Goal: Communication & Community: Share content

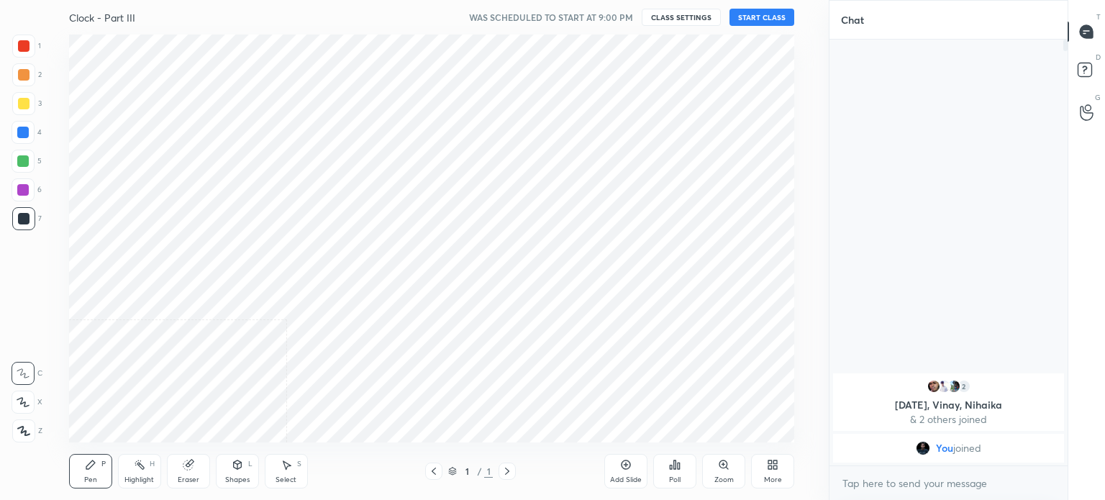
scroll to position [71536, 71174]
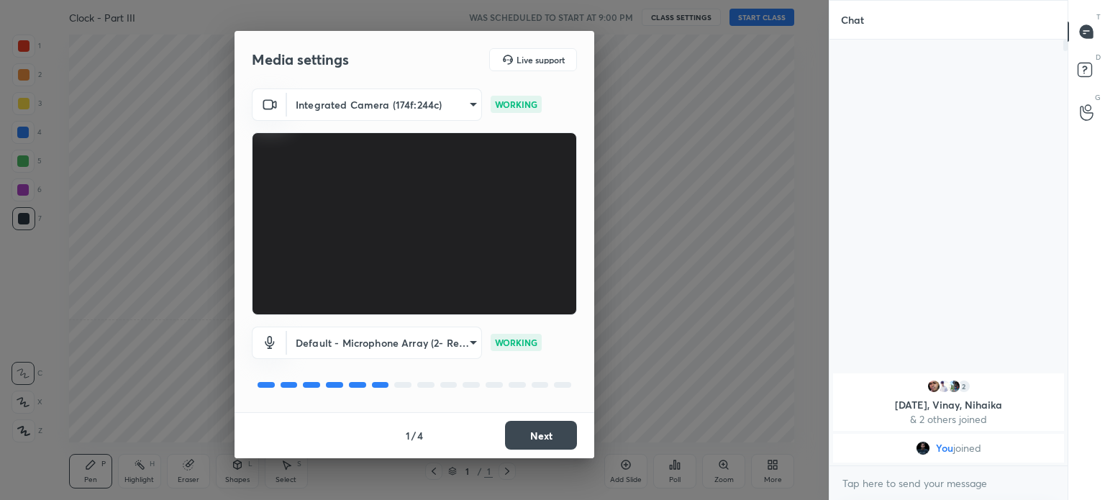
click at [546, 436] on button "Next" at bounding box center [541, 435] width 72 height 29
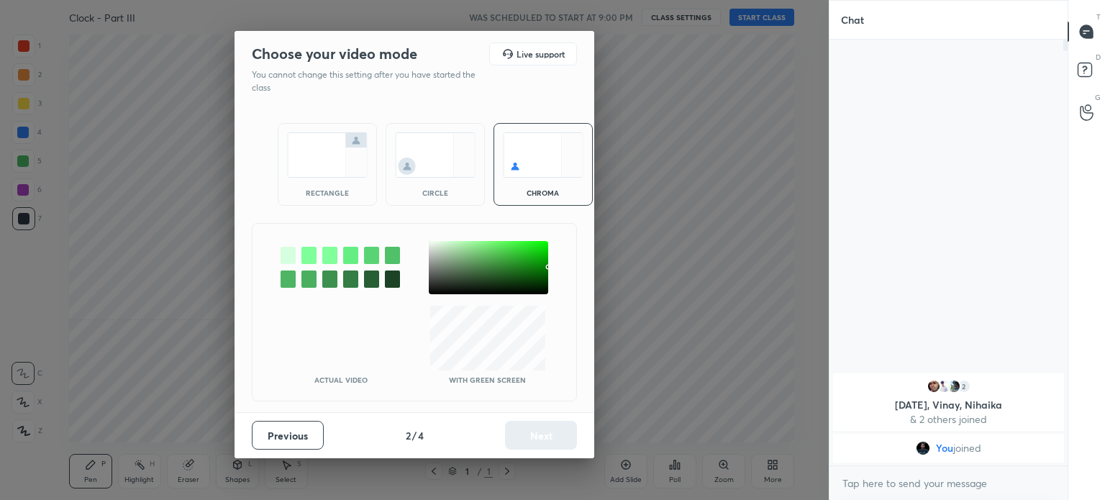
click at [308, 169] on img at bounding box center [327, 154] width 81 height 45
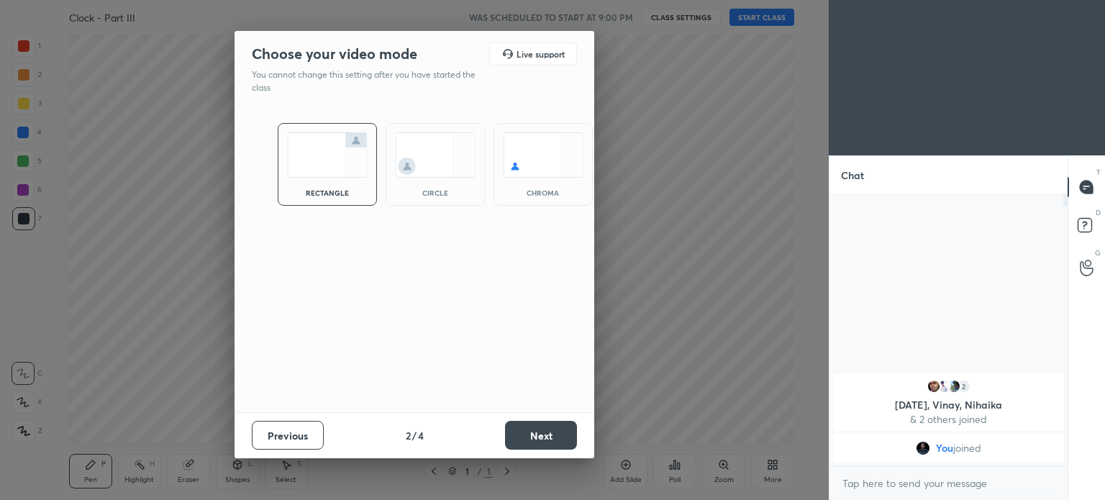
click at [534, 440] on button "Next" at bounding box center [541, 435] width 72 height 29
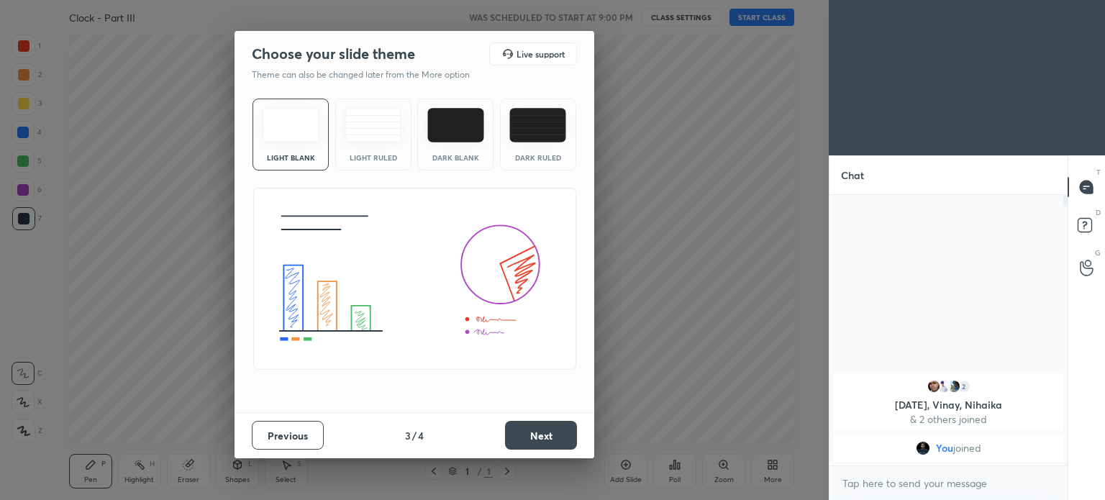
click at [531, 425] on button "Next" at bounding box center [541, 435] width 72 height 29
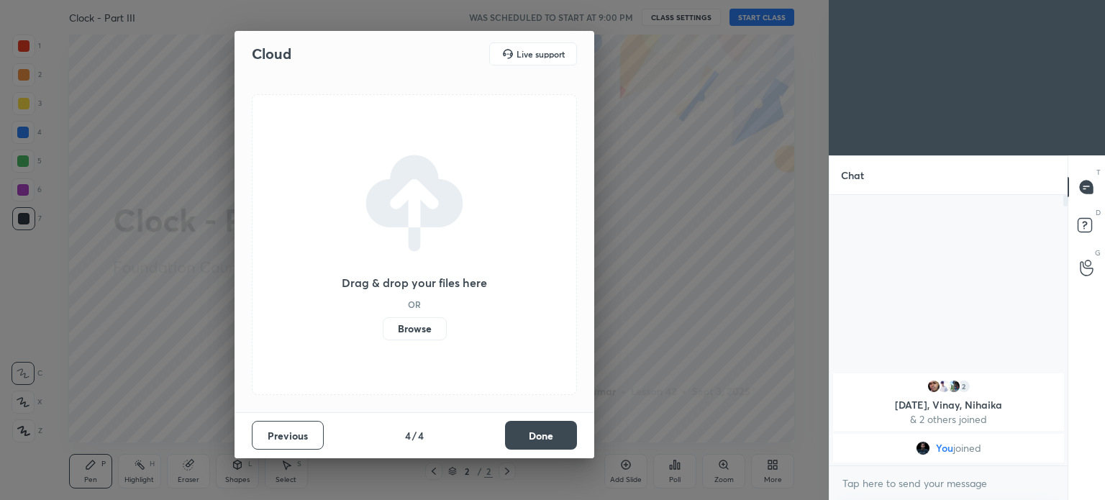
click at [551, 438] on button "Done" at bounding box center [541, 435] width 72 height 29
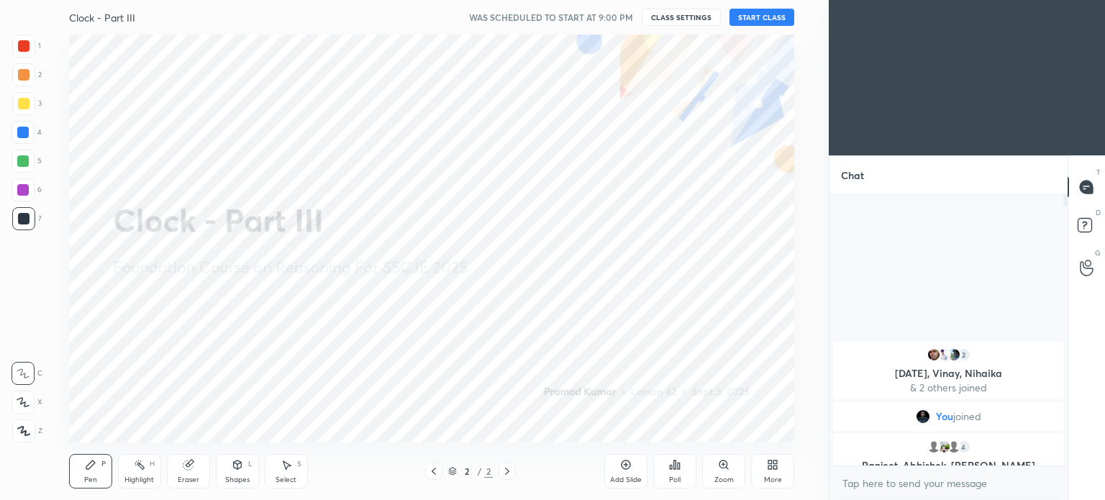
click at [764, 18] on button "START CLASS" at bounding box center [762, 17] width 65 height 17
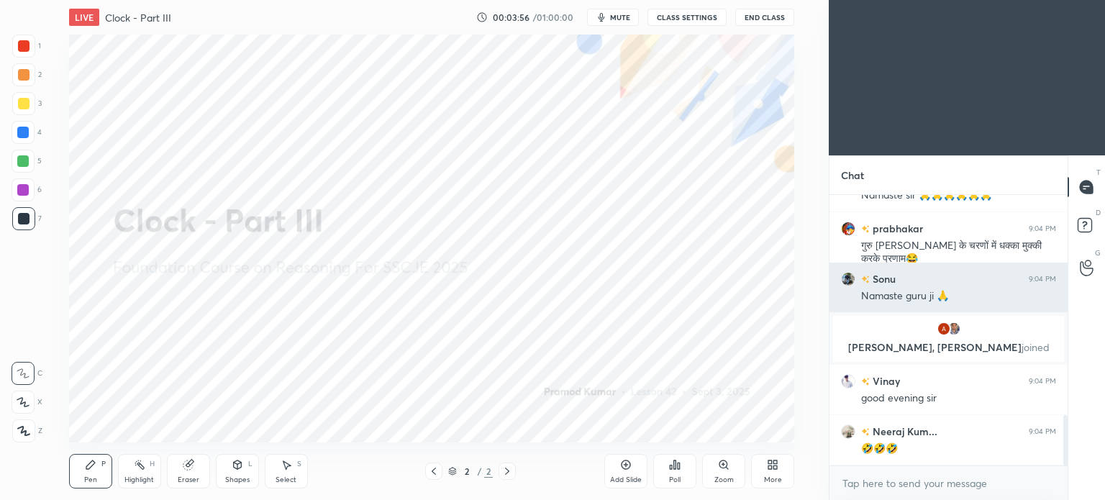
scroll to position [1229, 0]
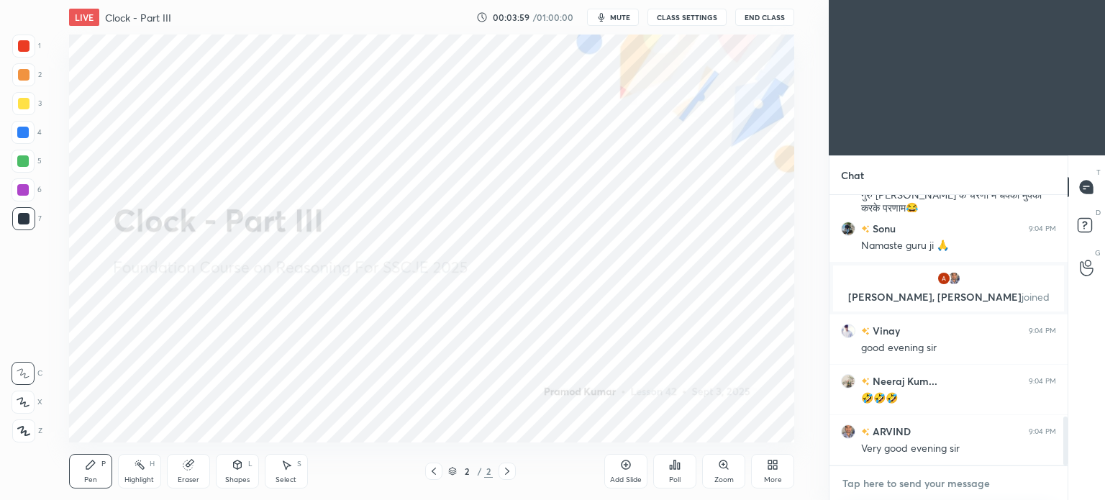
type textarea "x"
click at [938, 487] on textarea at bounding box center [948, 483] width 215 height 23
paste textarea "[URL][DOMAIN_NAME]"
type textarea "[URL][DOMAIN_NAME]"
type textarea "x"
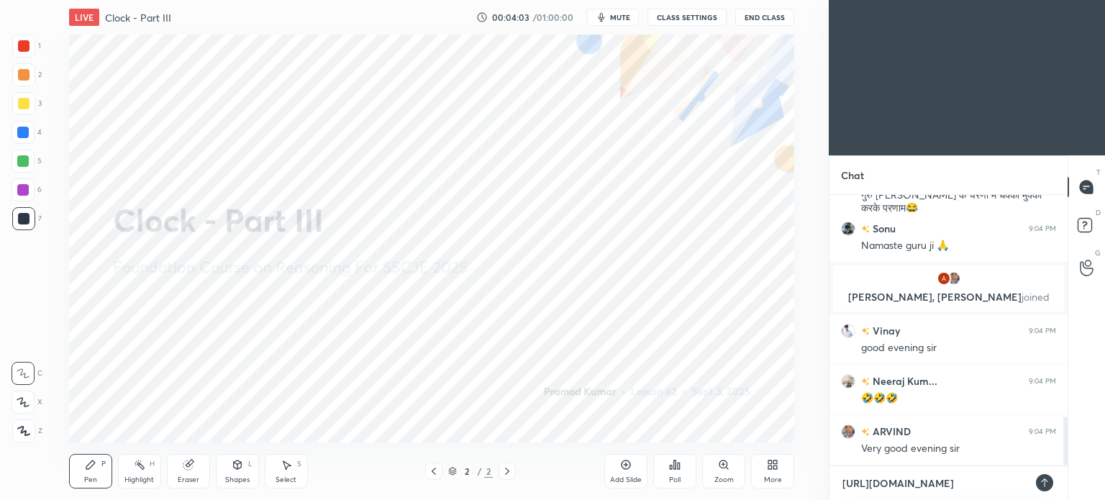
scroll to position [1279, 0]
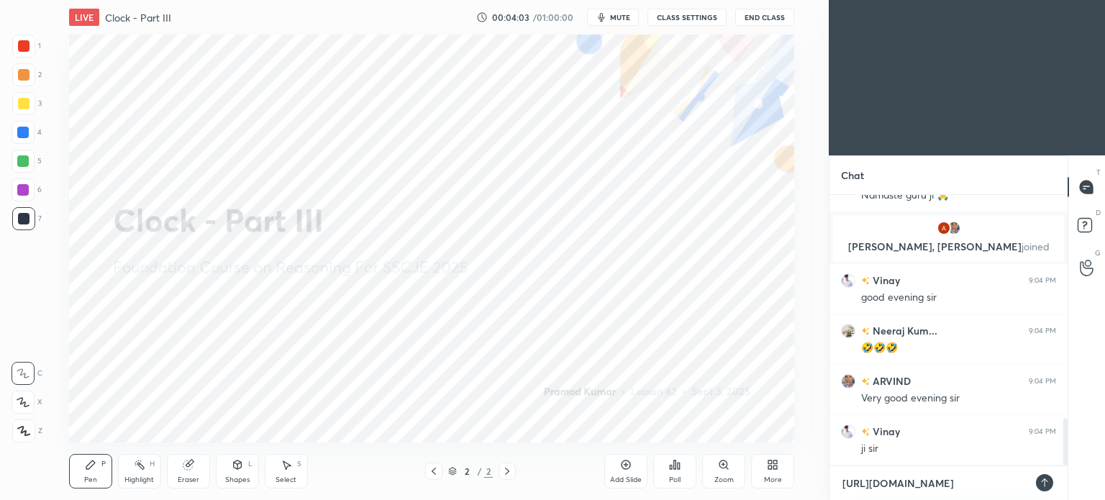
click at [881, 480] on textarea "[URL][DOMAIN_NAME]" at bounding box center [934, 483] width 186 height 23
type textarea "[URL][DOMAIN_NAME]"
type textarea "x"
type textarea "[URL][DOMAIN_NAME]"
type textarea "x"
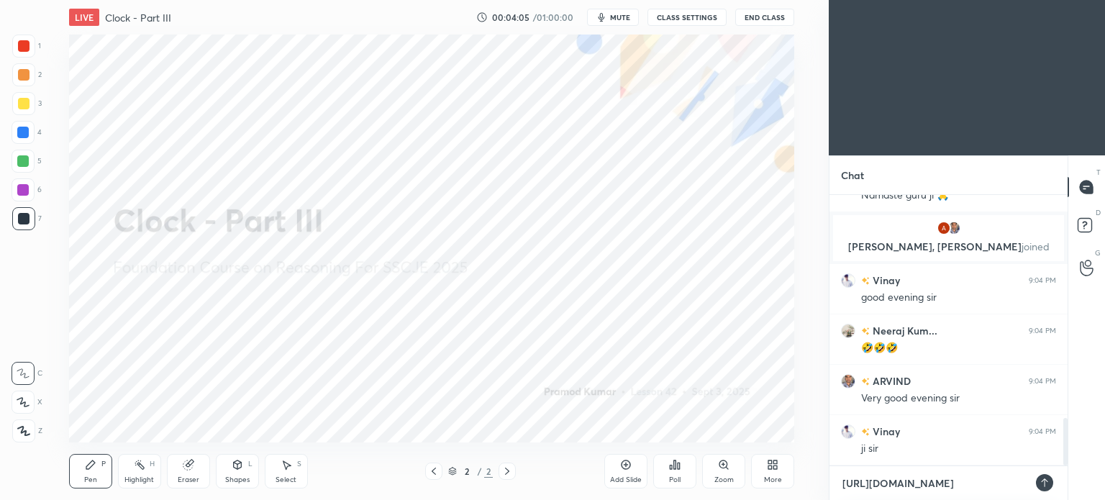
type textarea "[URL][DOMAIN_NAME]"
type textarea "x"
type textarea "[URL][DOMAIN_NAME]"
type textarea "x"
type textarea "[URL][DOMAIN_NAME]"
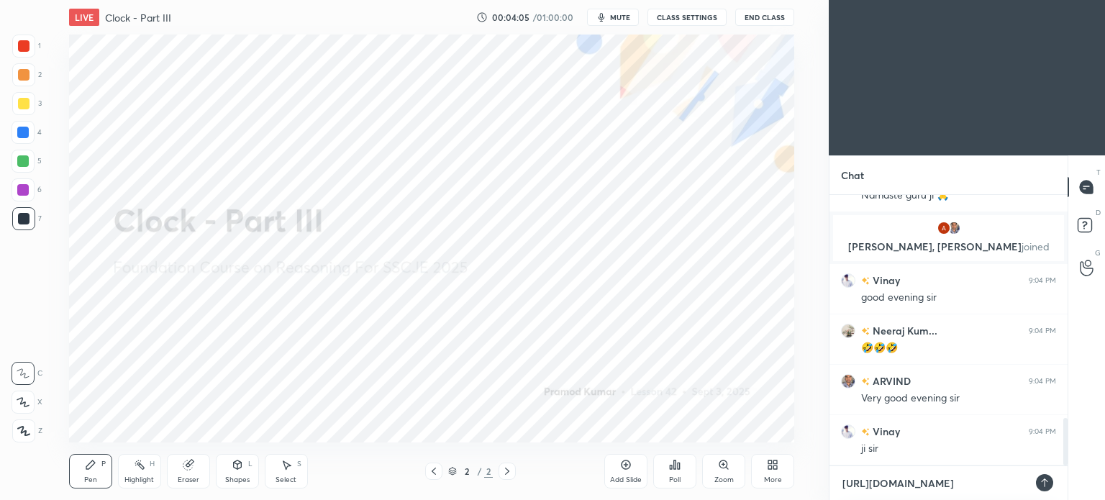
type textarea "x"
type textarea "[URL][DOMAIN_NAME]"
type textarea "x"
type textarea "[URL][DOMAIN_NAME]"
type textarea "x"
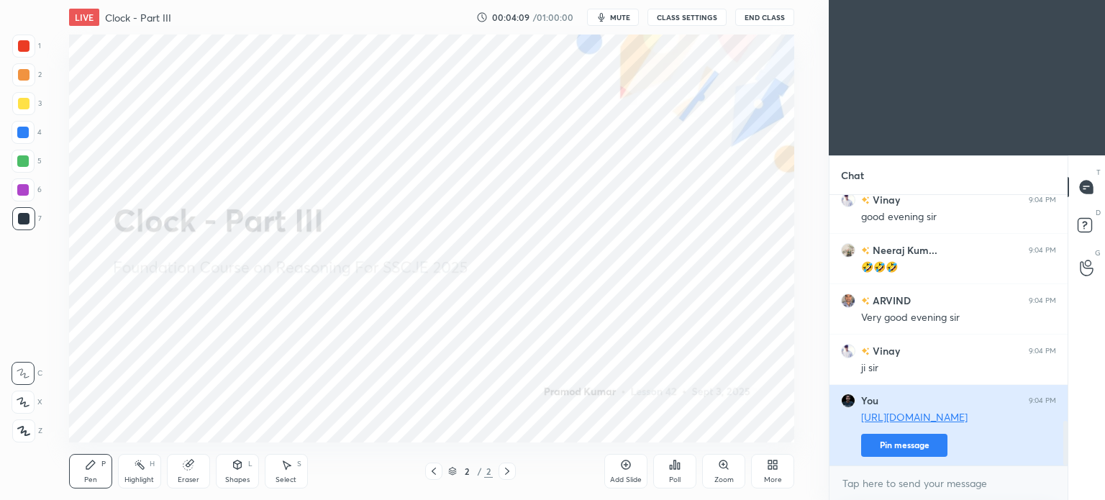
scroll to position [1410, 0]
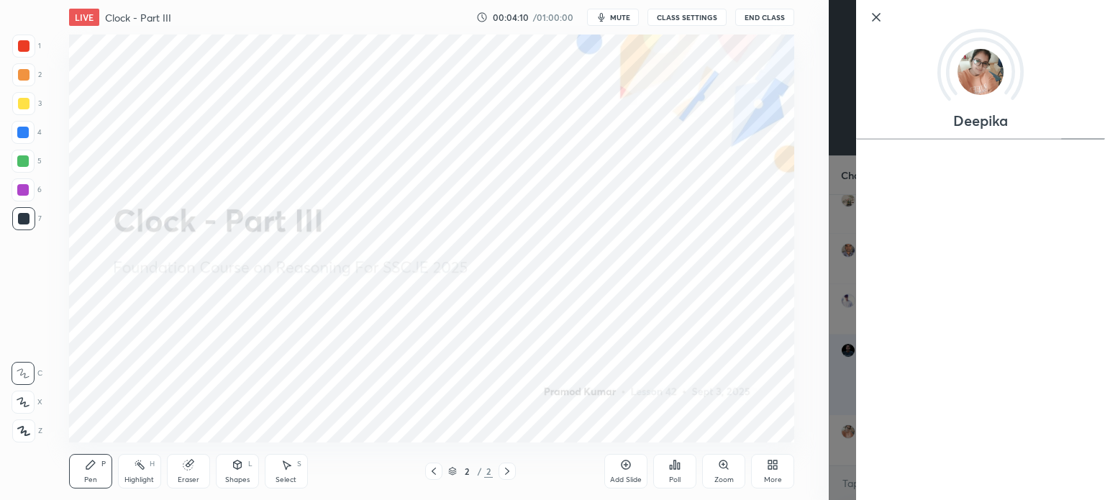
click at [840, 353] on div "Deepika" at bounding box center [967, 250] width 276 height 500
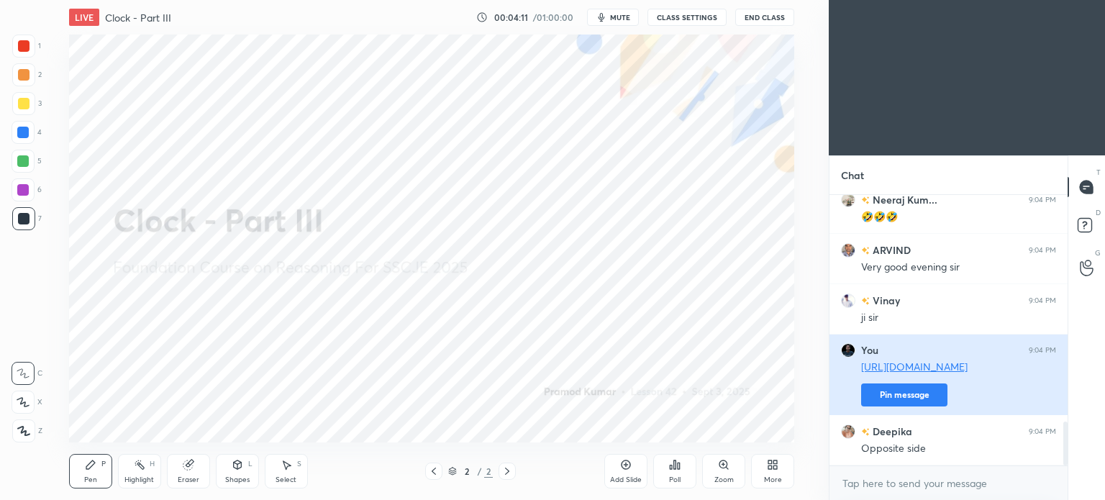
click at [906, 392] on button "Pin message" at bounding box center [904, 394] width 86 height 23
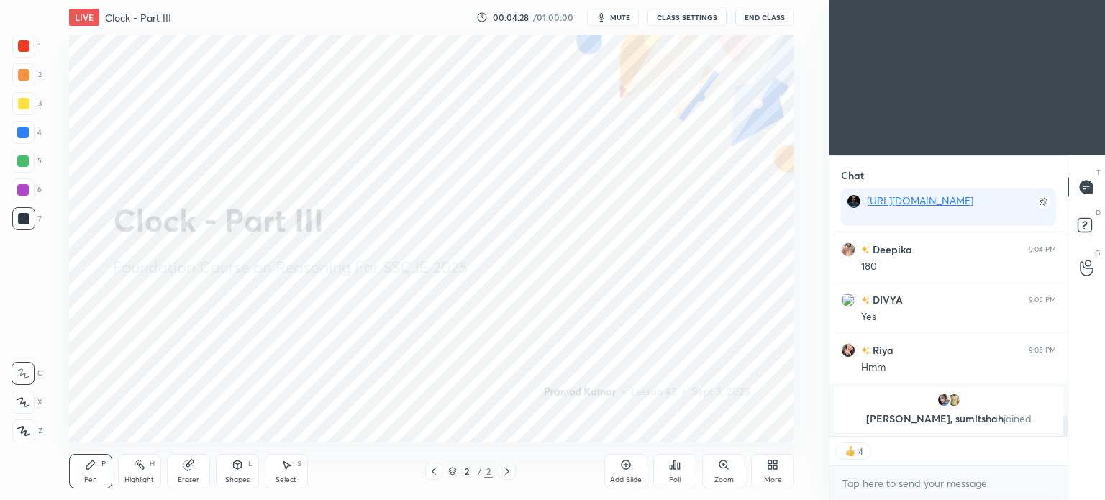
scroll to position [1729, 0]
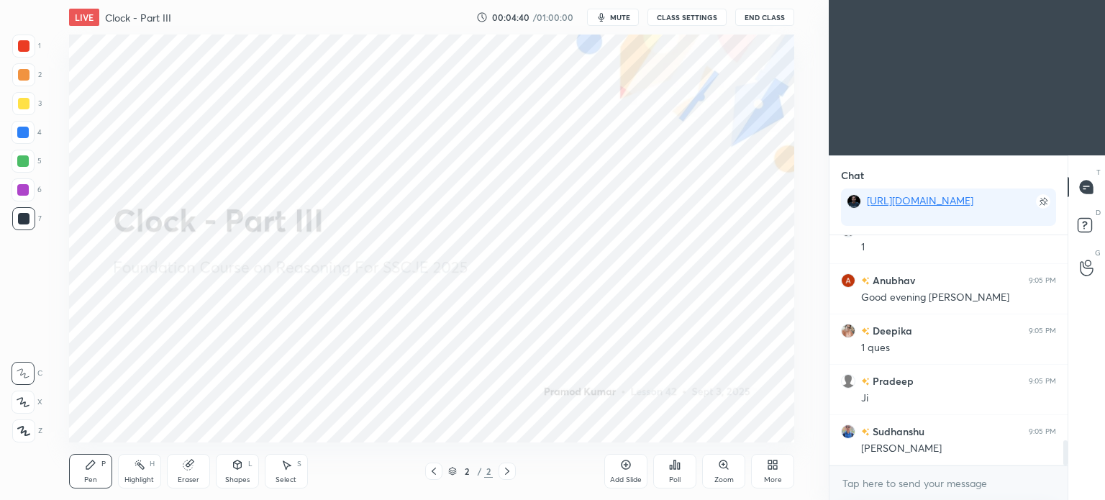
click at [630, 468] on icon at bounding box center [626, 465] width 12 height 12
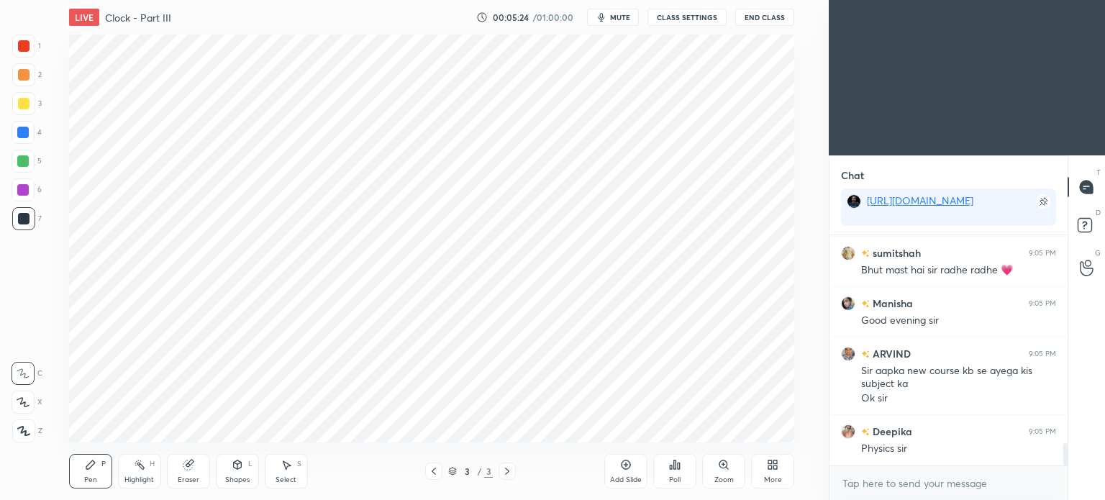
scroll to position [2180, 0]
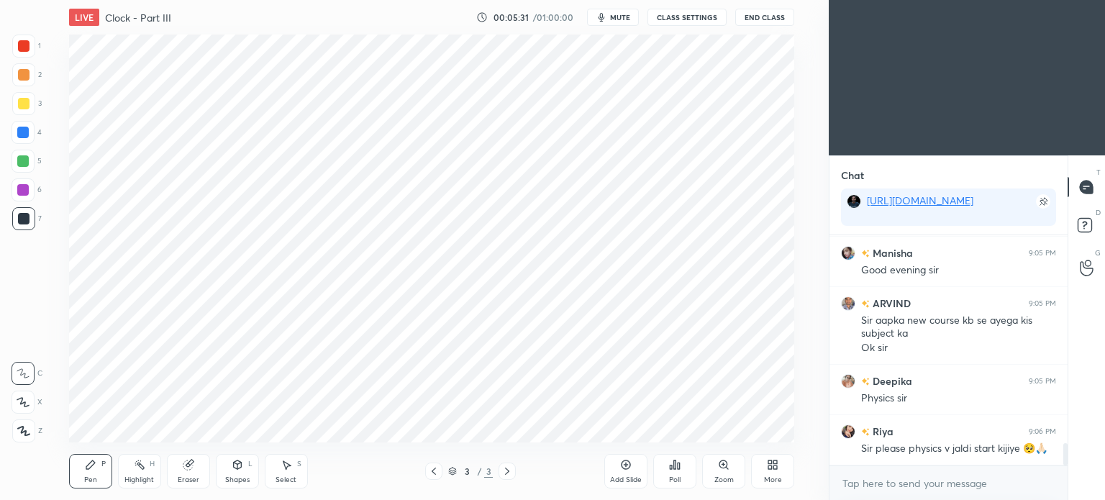
click at [233, 474] on div "Shapes L" at bounding box center [237, 471] width 43 height 35
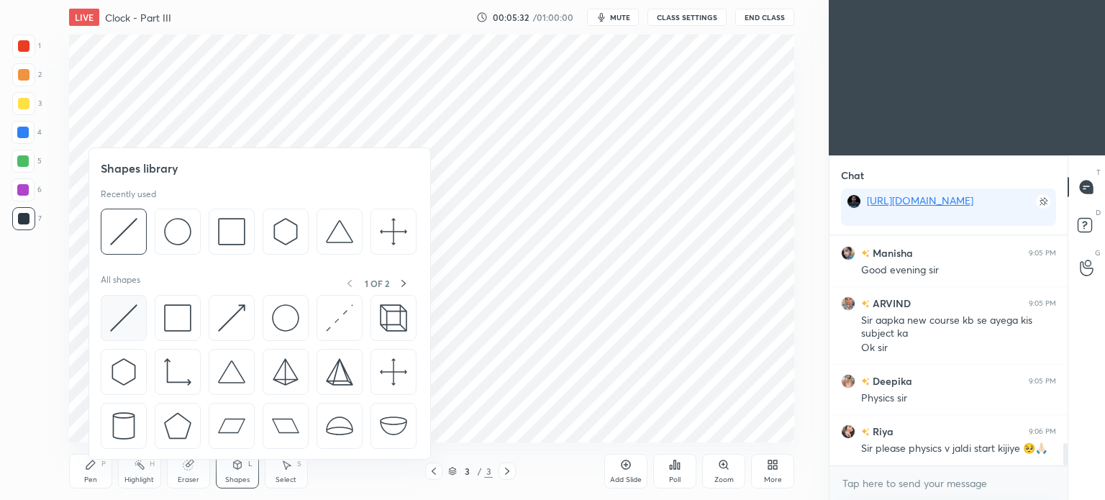
click at [123, 327] on img at bounding box center [123, 317] width 27 height 27
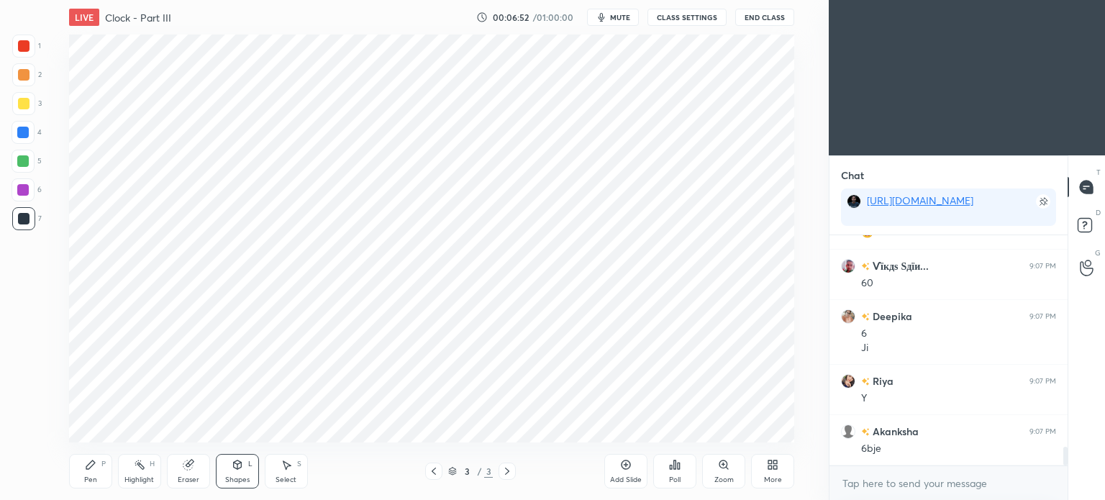
scroll to position [4, 4]
click at [17, 46] on div at bounding box center [23, 46] width 23 height 23
click at [88, 483] on div "Pen" at bounding box center [90, 479] width 13 height 7
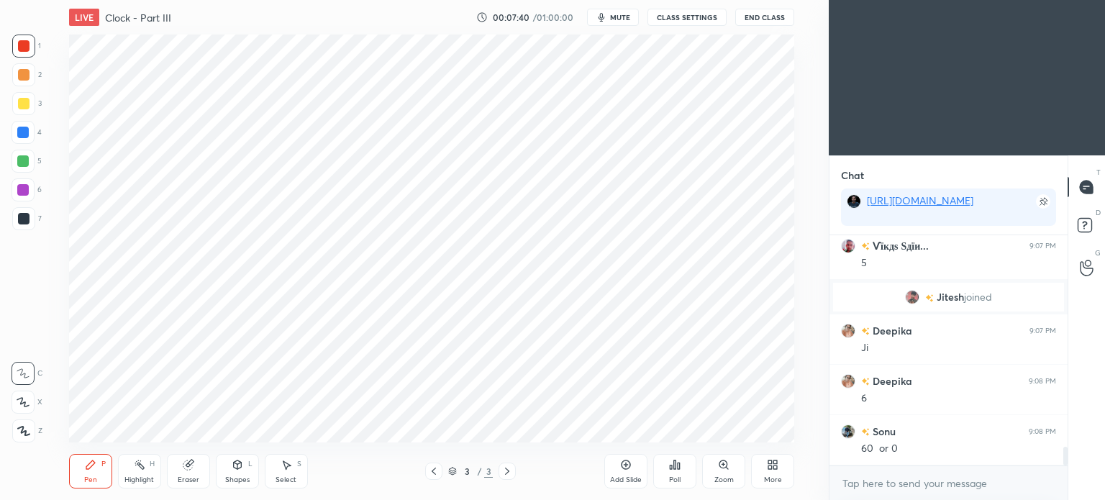
scroll to position [2652, 0]
click at [19, 137] on div at bounding box center [23, 133] width 12 height 12
click at [22, 140] on div at bounding box center [23, 132] width 23 height 23
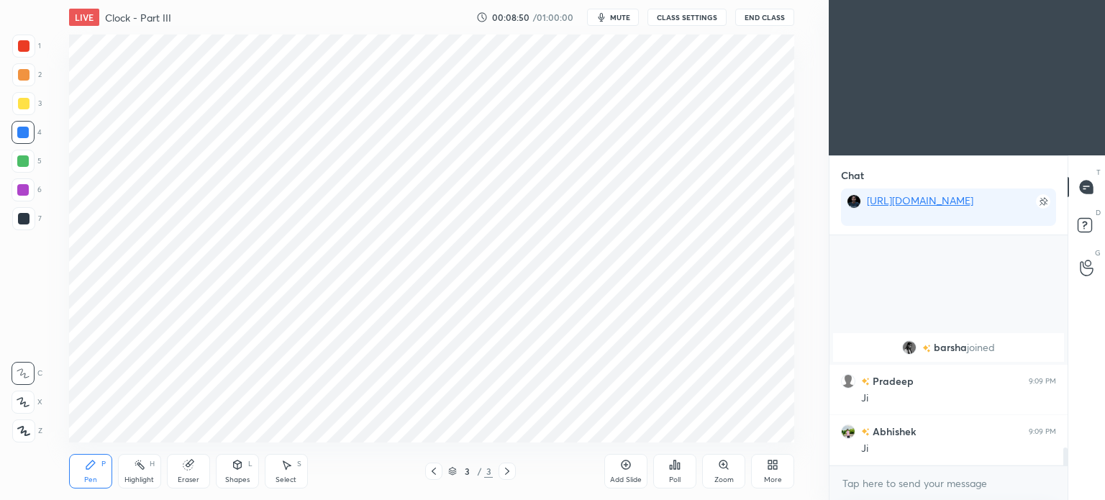
scroll to position [2709, 0]
click at [628, 472] on div "Add Slide" at bounding box center [625, 471] width 43 height 35
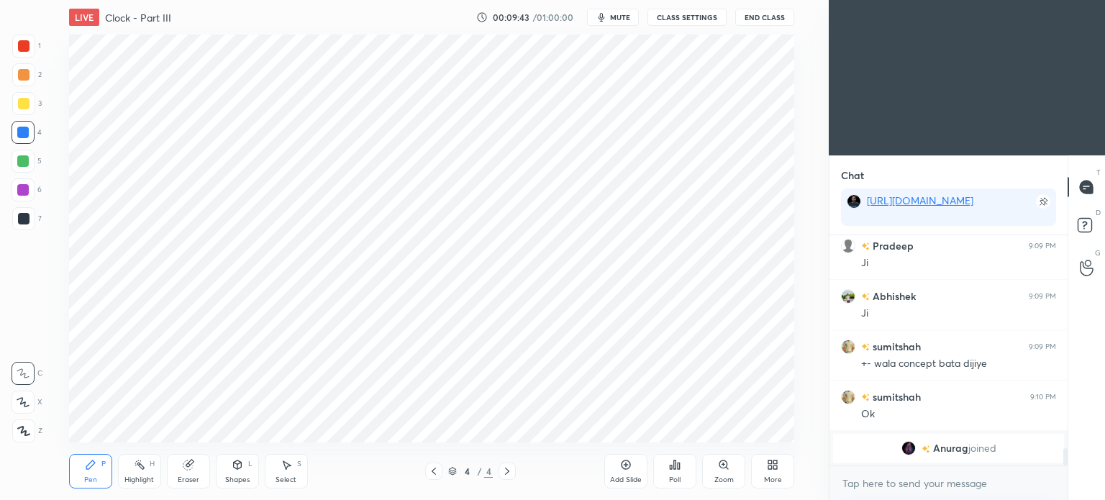
scroll to position [2852, 0]
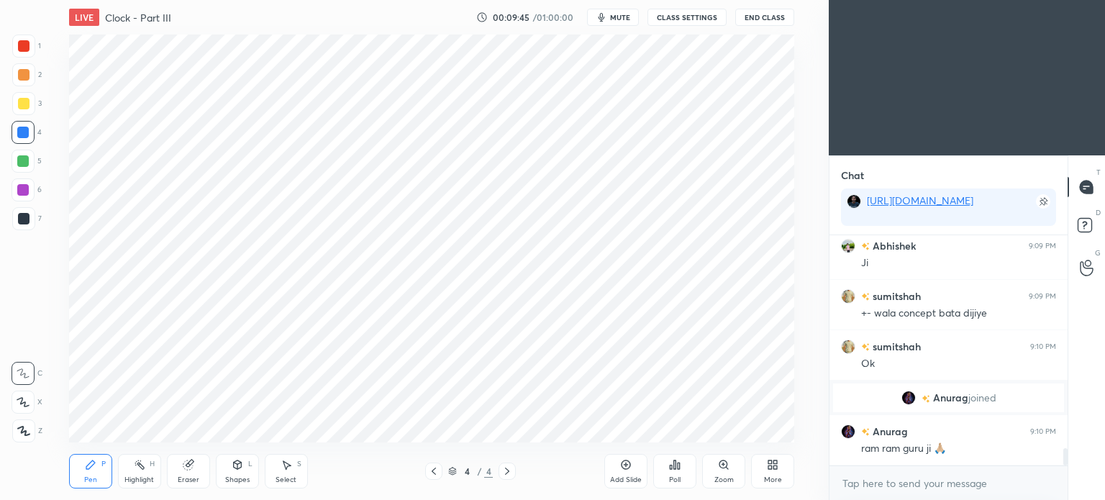
click at [25, 51] on div at bounding box center [24, 46] width 12 height 12
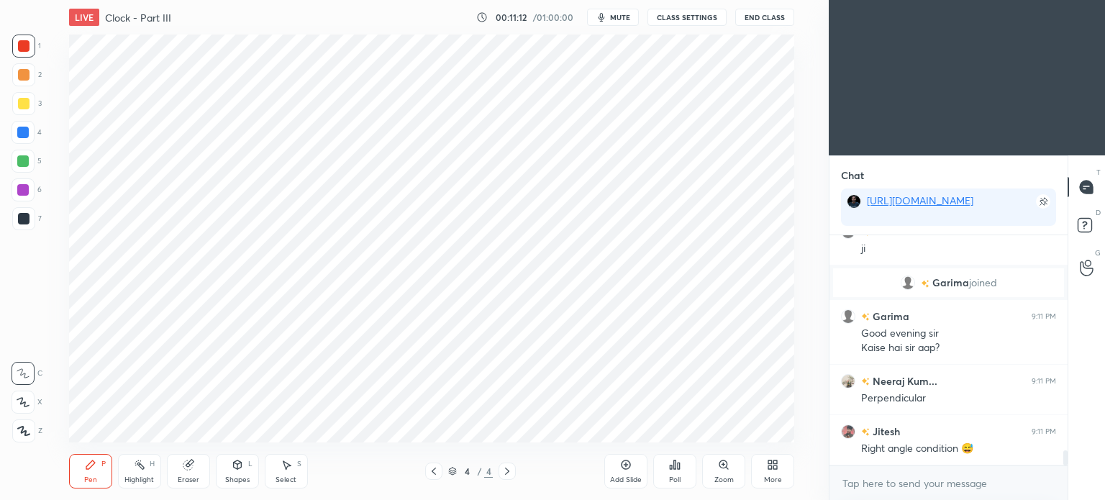
scroll to position [3298, 0]
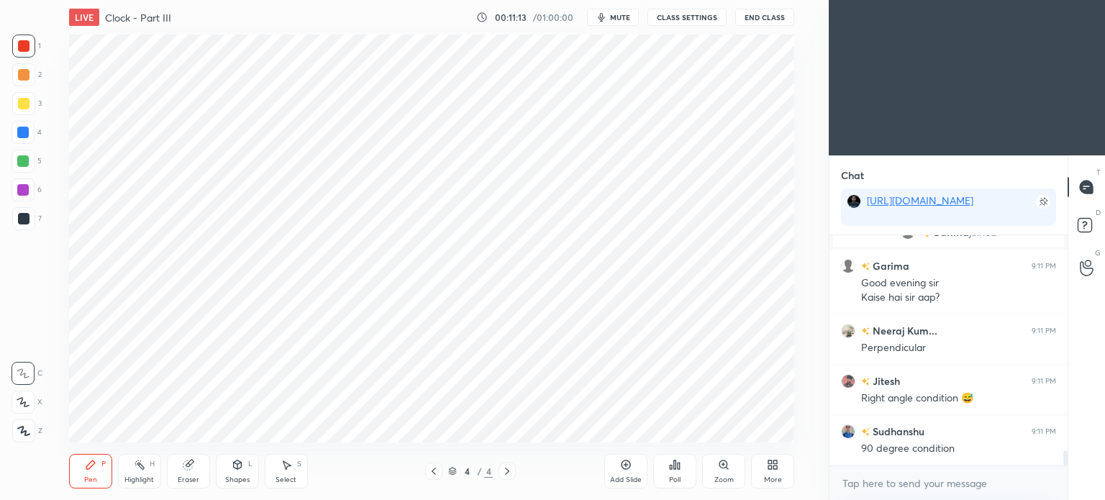
click at [25, 194] on div at bounding box center [23, 190] width 12 height 12
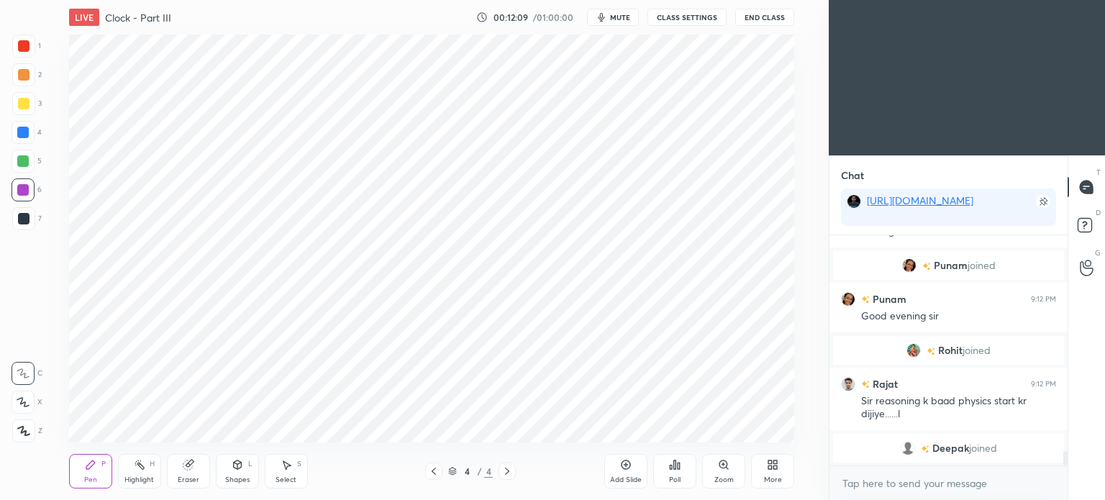
scroll to position [3497, 0]
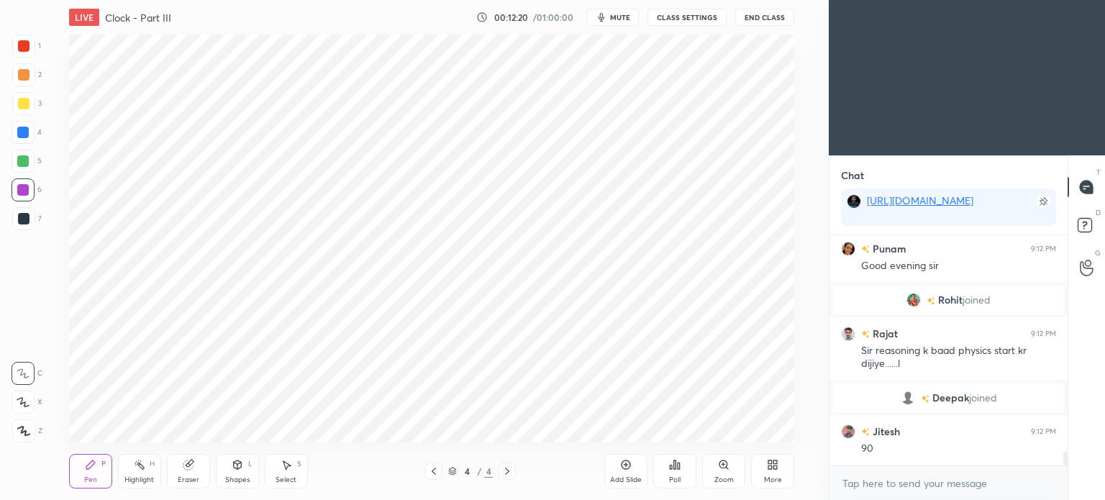
click at [240, 475] on div "Shapes L" at bounding box center [237, 471] width 43 height 35
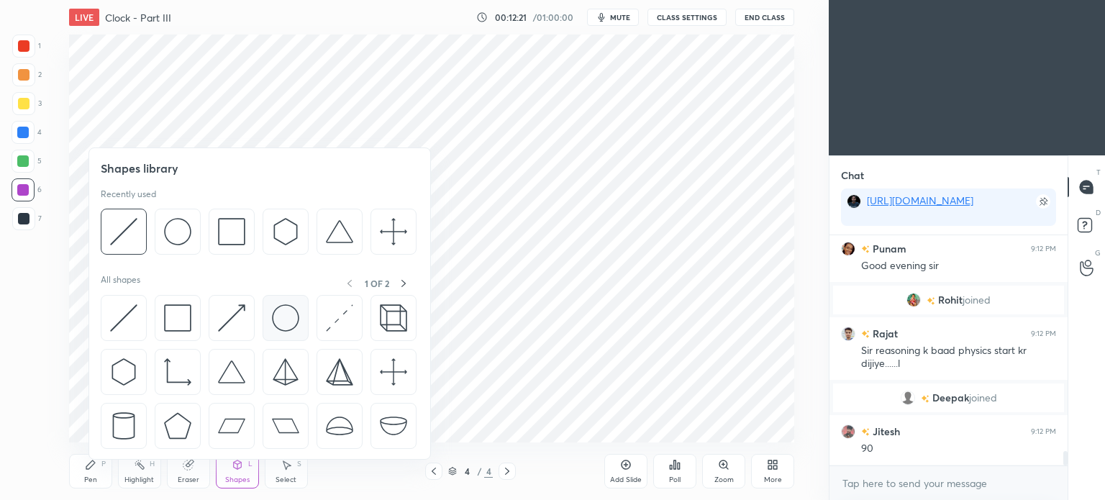
click at [293, 316] on img at bounding box center [285, 317] width 27 height 27
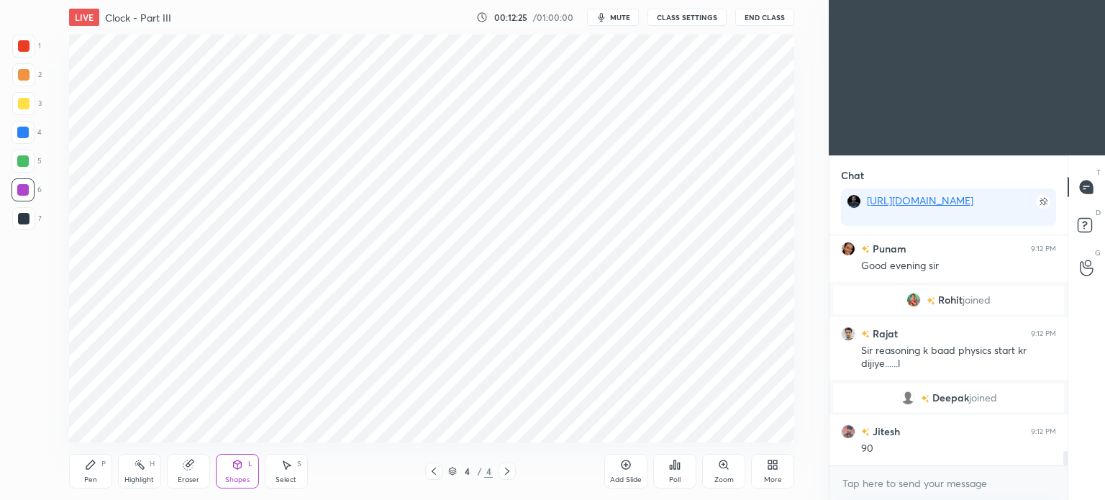
click at [232, 471] on div "Shapes L" at bounding box center [237, 471] width 43 height 35
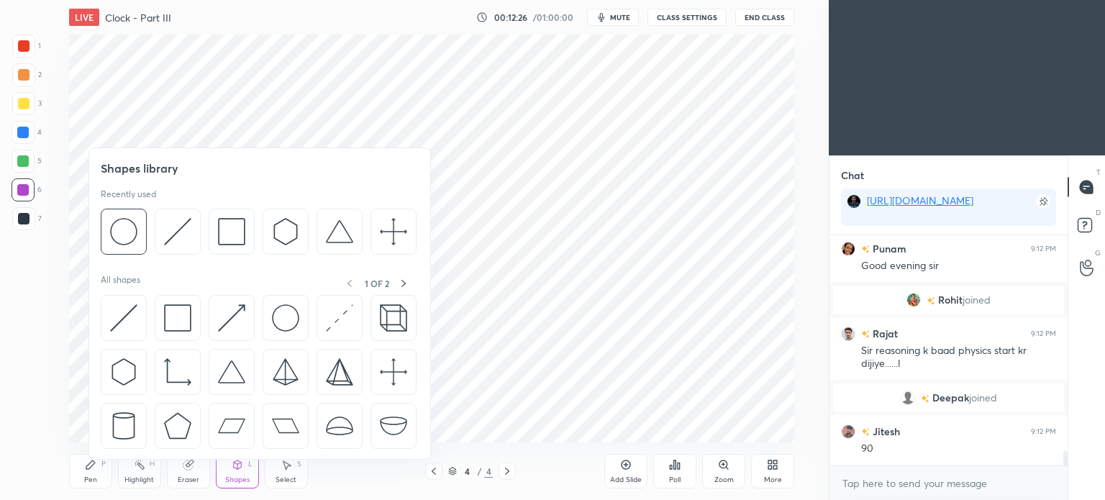
click at [83, 474] on div "Pen P" at bounding box center [90, 471] width 43 height 35
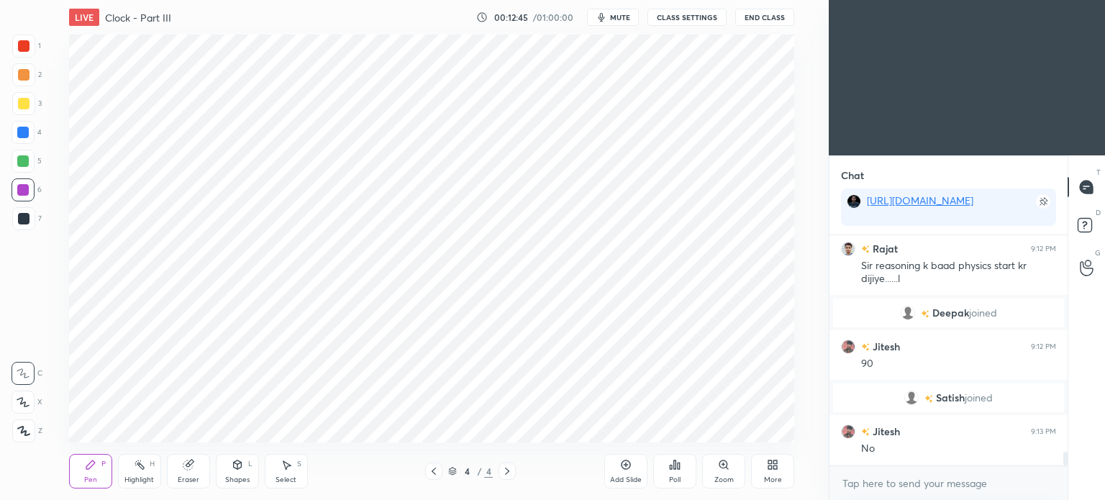
scroll to position [3603, 0]
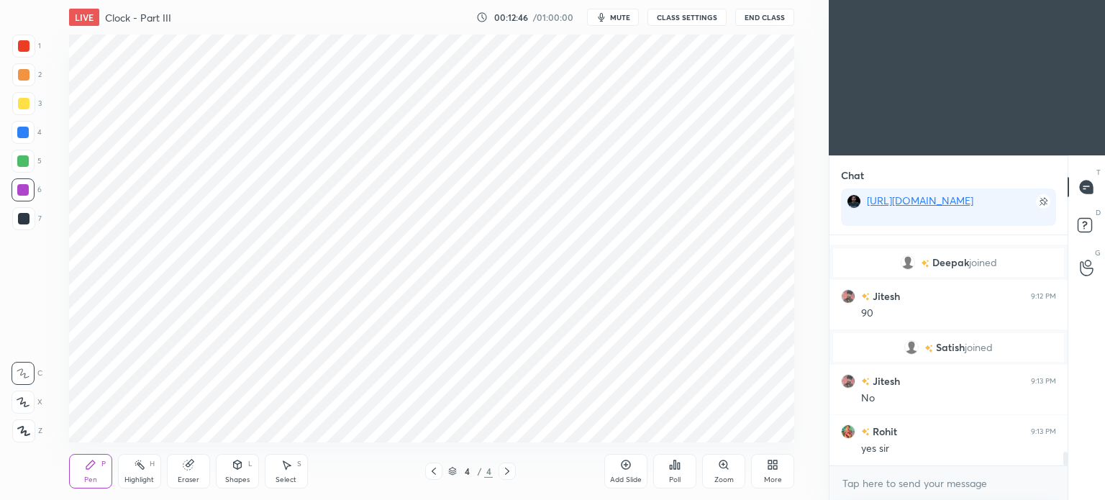
click at [26, 50] on div at bounding box center [24, 46] width 12 height 12
click at [24, 52] on div at bounding box center [23, 46] width 23 height 23
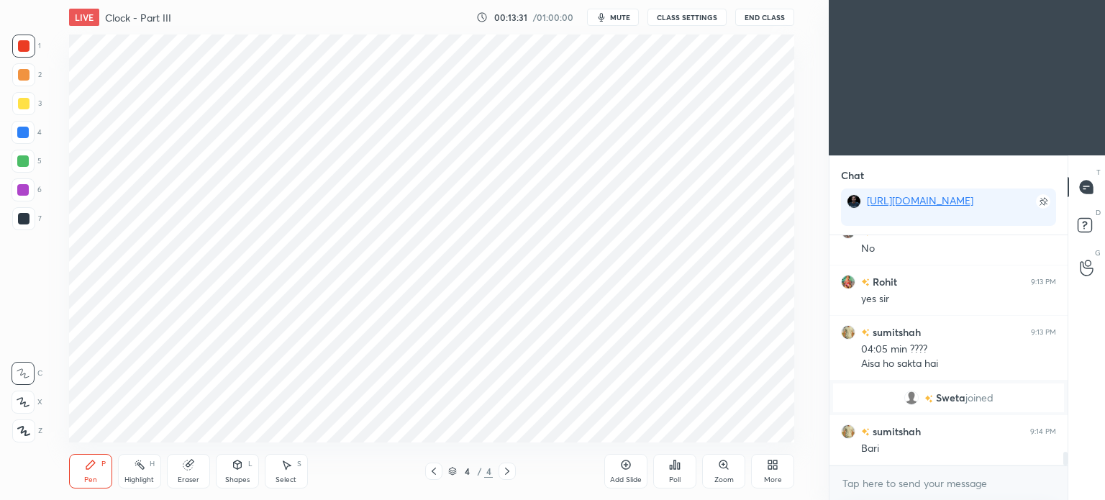
scroll to position [3681, 0]
click at [20, 220] on div at bounding box center [24, 219] width 12 height 12
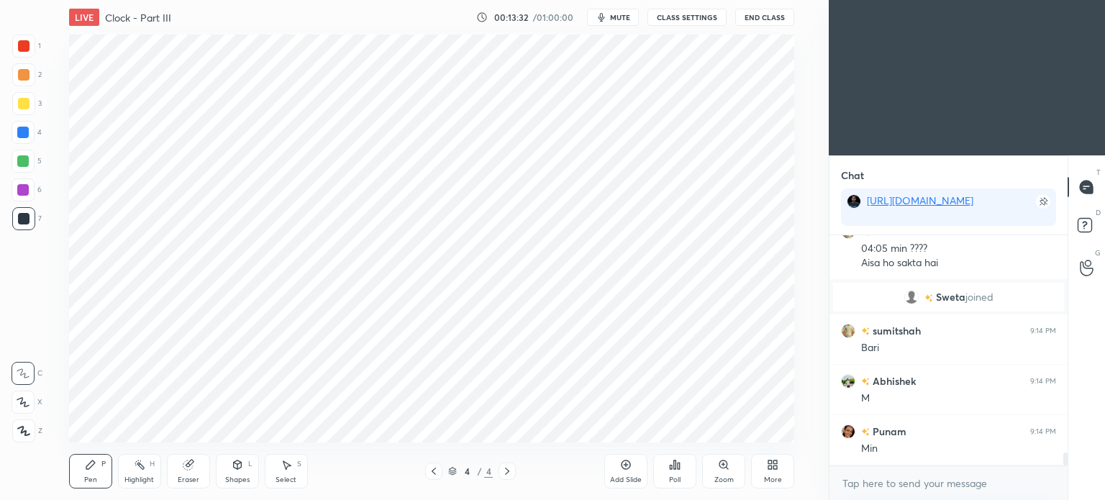
click at [23, 219] on div at bounding box center [24, 219] width 12 height 12
click at [23, 430] on icon at bounding box center [24, 431] width 12 height 9
click at [24, 423] on div at bounding box center [23, 430] width 23 height 23
click at [20, 130] on div at bounding box center [23, 133] width 12 height 12
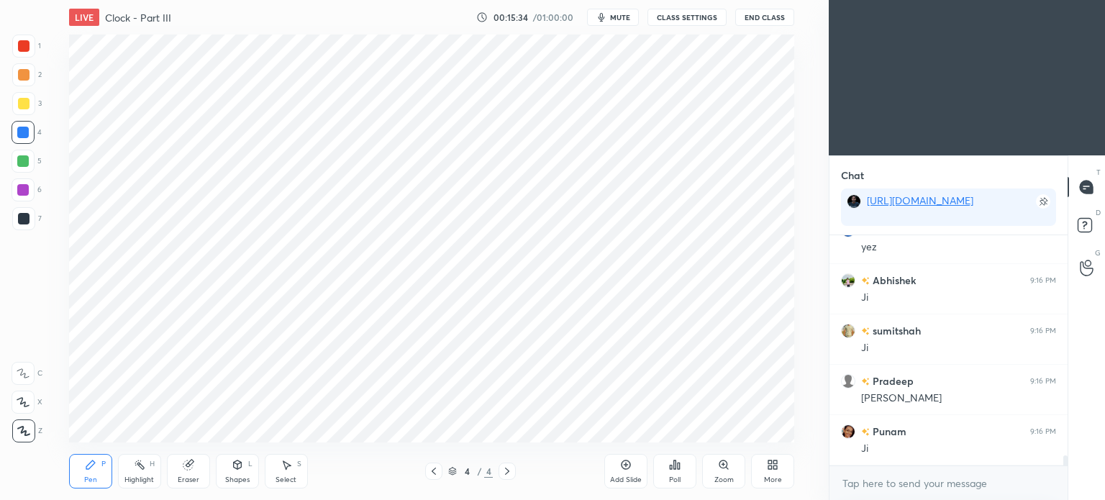
scroll to position [5192, 0]
click at [24, 219] on div at bounding box center [24, 219] width 12 height 12
click at [26, 223] on div at bounding box center [24, 219] width 12 height 12
click at [25, 402] on icon at bounding box center [23, 402] width 12 height 9
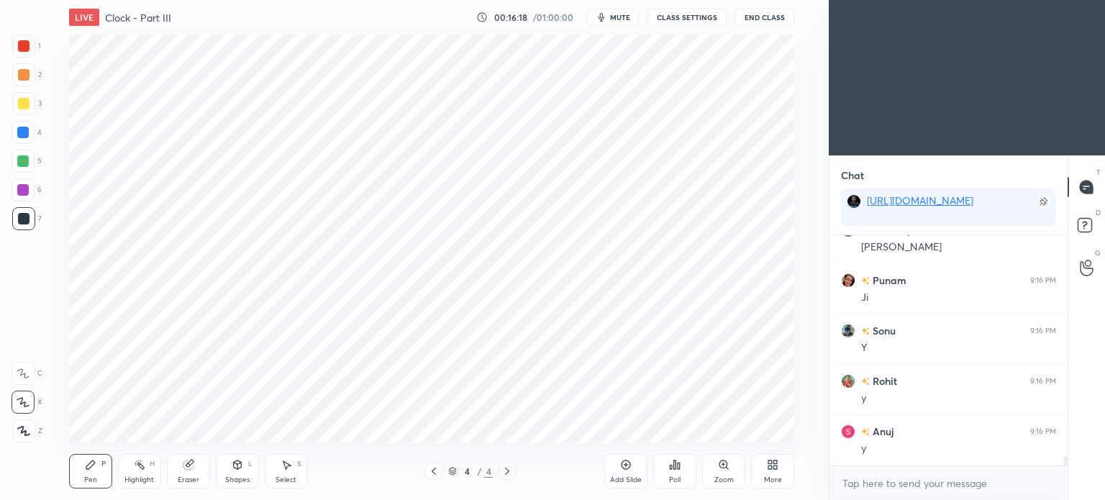
click at [25, 371] on icon at bounding box center [23, 373] width 13 height 10
click at [19, 133] on div at bounding box center [23, 133] width 12 height 12
click at [18, 221] on div at bounding box center [24, 219] width 12 height 12
click at [21, 129] on div at bounding box center [23, 133] width 12 height 12
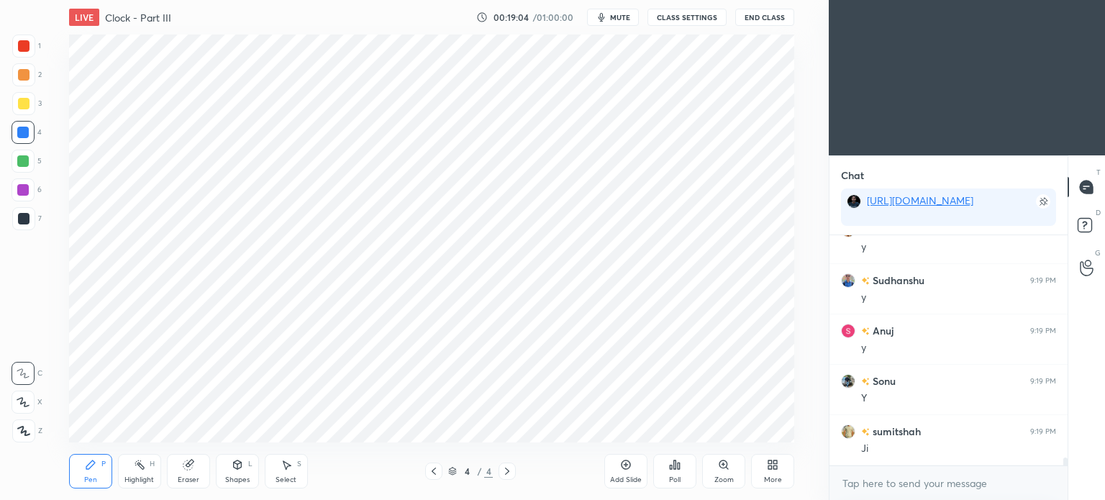
scroll to position [197, 234]
click at [622, 471] on icon at bounding box center [626, 465] width 12 height 12
click at [19, 49] on div at bounding box center [24, 46] width 12 height 12
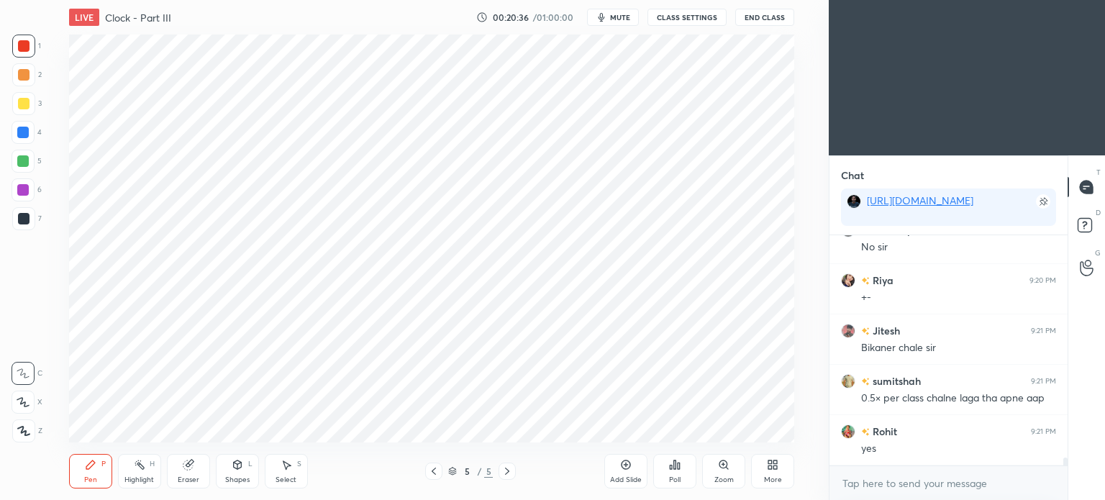
scroll to position [6287, 0]
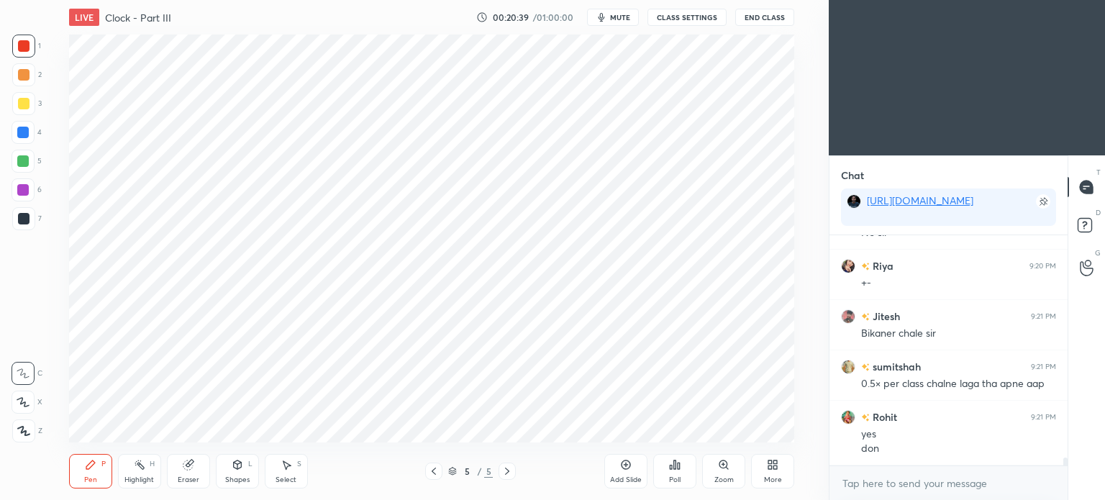
click at [612, 8] on div "LIVE Clock - Part III 00:20:39 / 01:00:00 mute CLASS SETTINGS End Class" at bounding box center [431, 17] width 725 height 35
click at [619, 22] on button "mute" at bounding box center [613, 17] width 52 height 17
click at [775, 17] on button "End Class" at bounding box center [764, 17] width 59 height 17
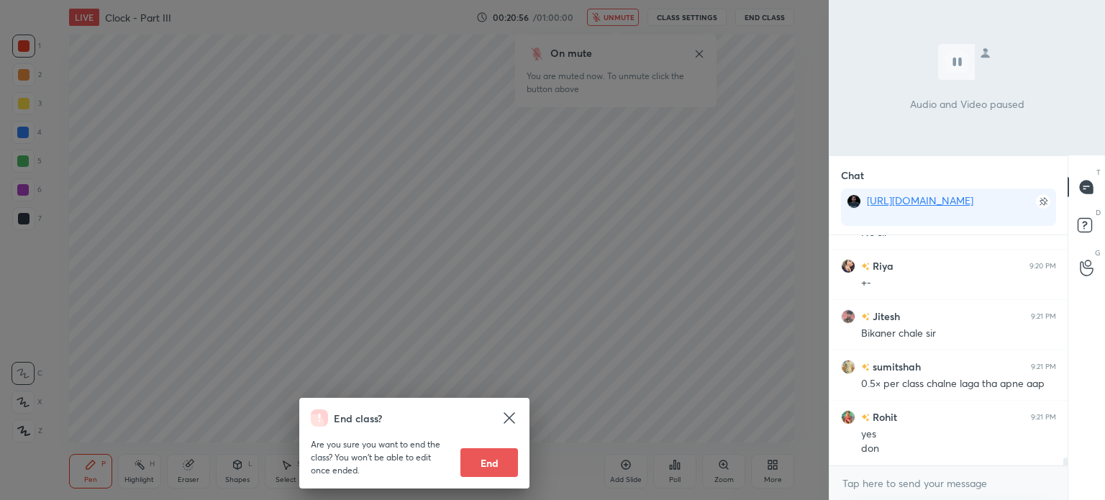
scroll to position [4, 4]
click at [771, 238] on div "End class? Are you sure you want to end the class? You won’t be able to edit on…" at bounding box center [414, 250] width 829 height 500
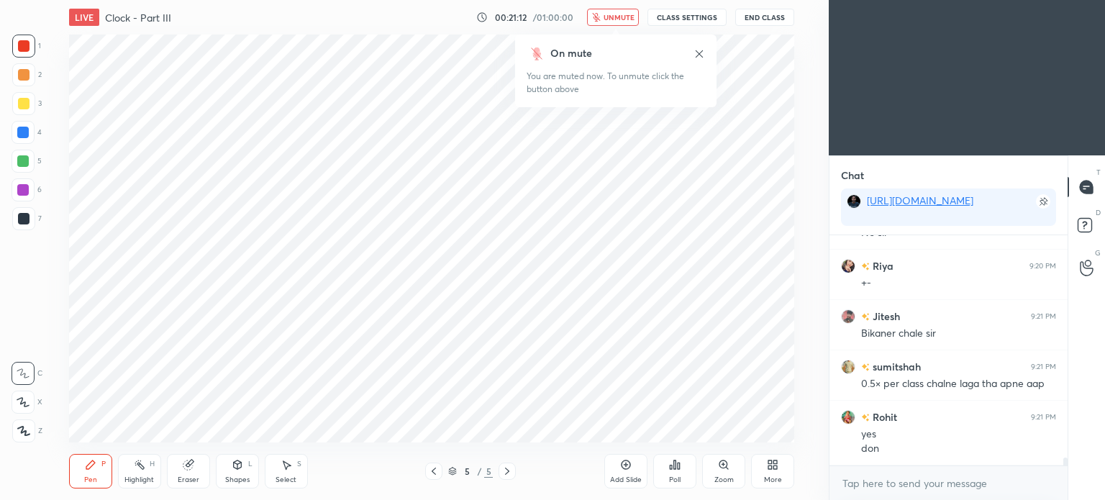
click at [598, 11] on button "unmute" at bounding box center [613, 17] width 52 height 17
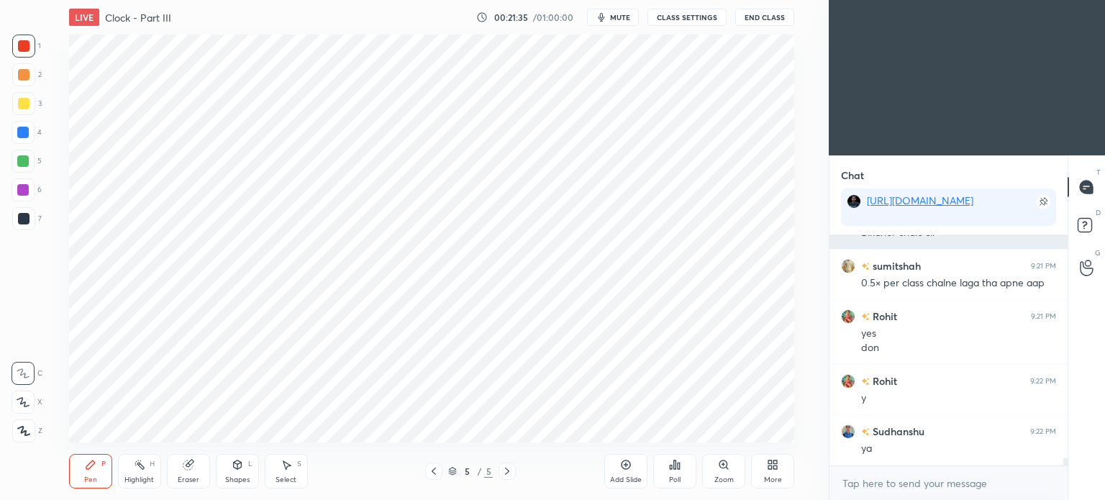
scroll to position [6438, 0]
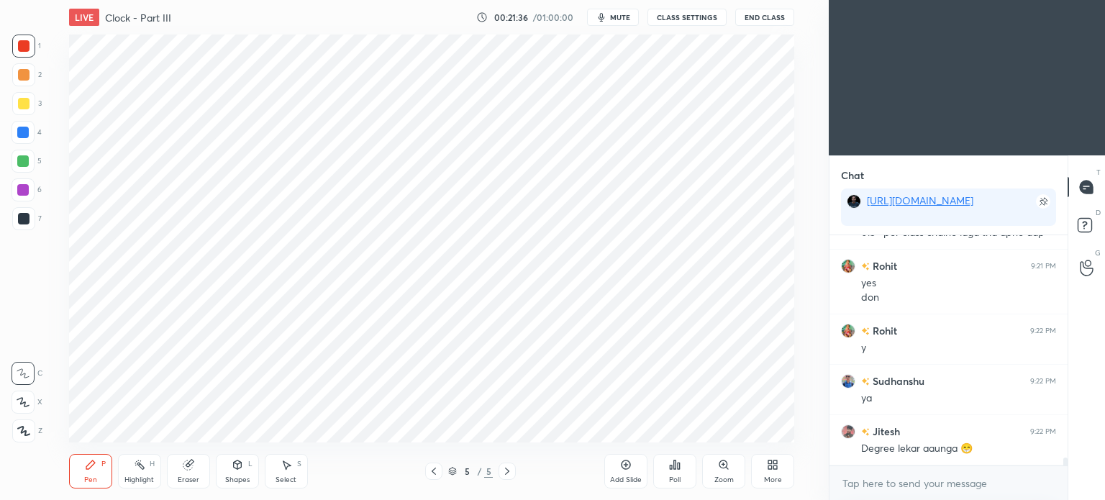
click at [23, 219] on div at bounding box center [24, 219] width 12 height 12
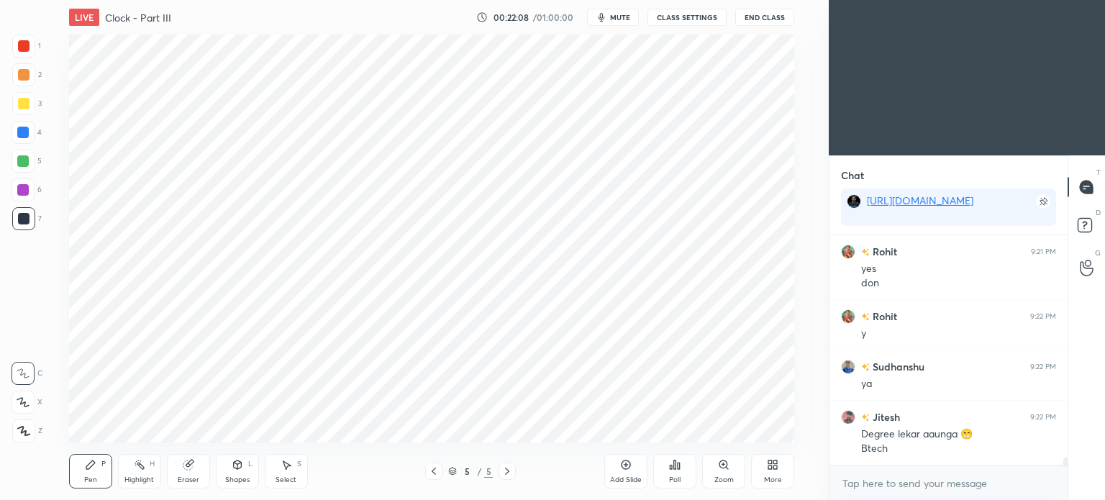
click at [189, 468] on icon at bounding box center [187, 464] width 9 height 9
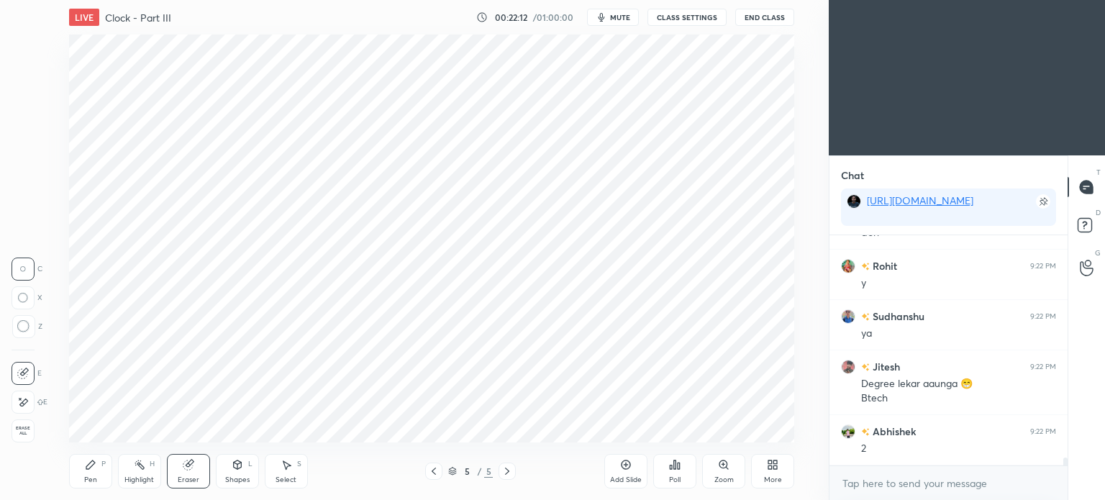
click at [89, 473] on div "Pen P" at bounding box center [90, 471] width 43 height 35
click at [186, 477] on div "Eraser" at bounding box center [189, 479] width 22 height 7
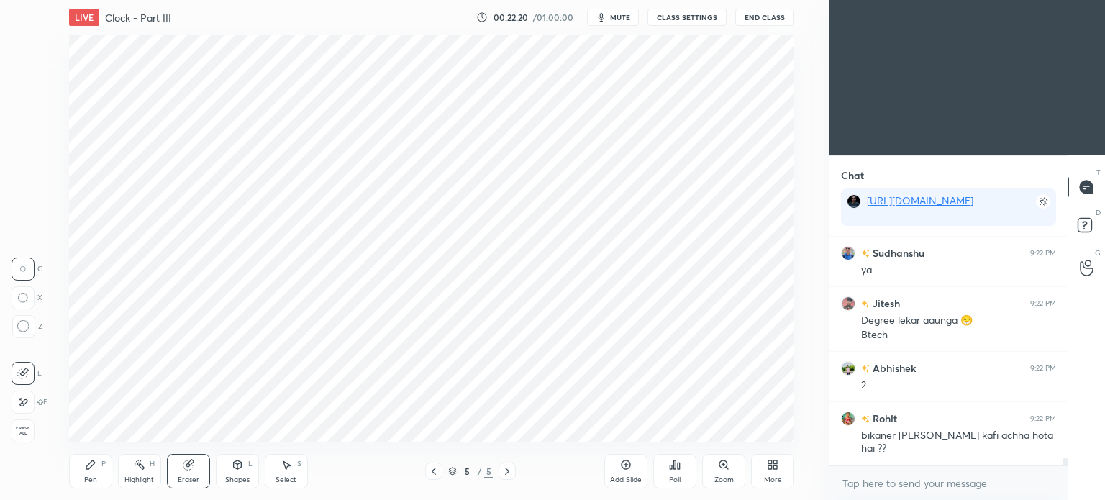
click at [94, 474] on div "Pen P" at bounding box center [90, 471] width 43 height 35
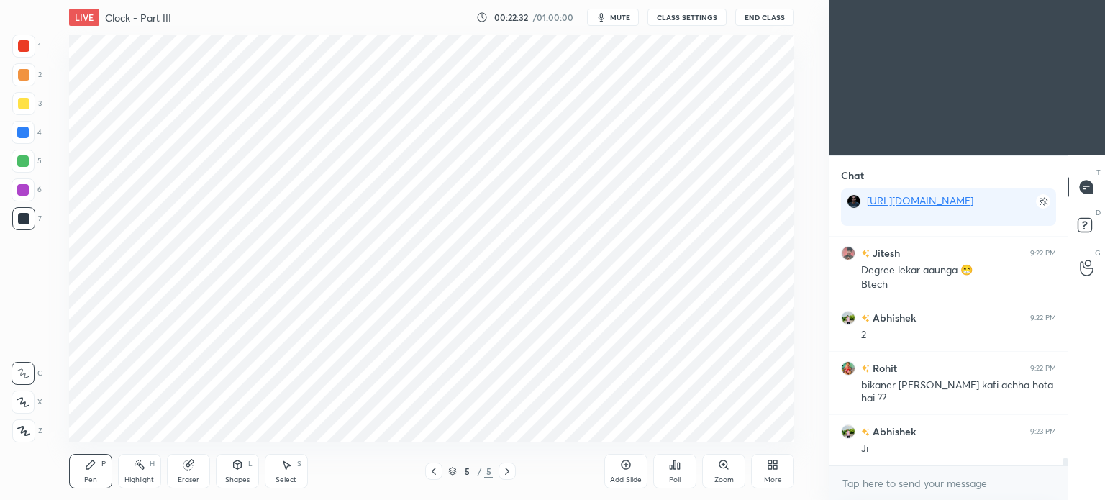
click at [14, 133] on div at bounding box center [23, 132] width 23 height 23
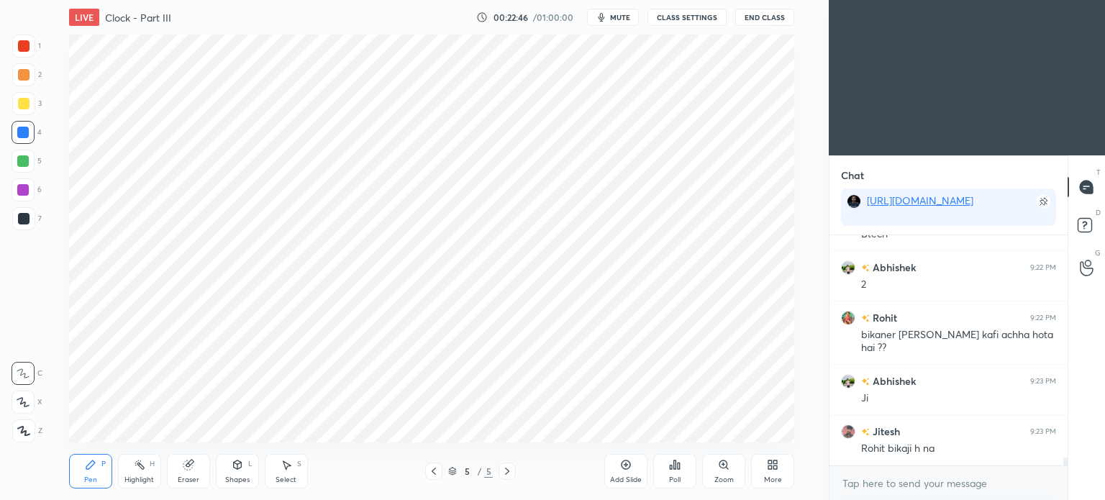
click at [22, 42] on div at bounding box center [24, 46] width 12 height 12
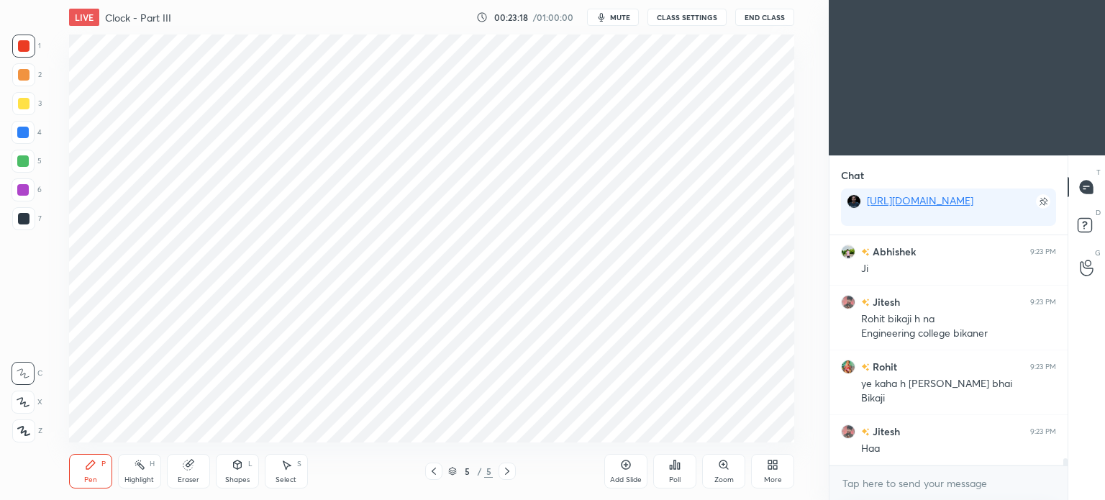
scroll to position [6846, 0]
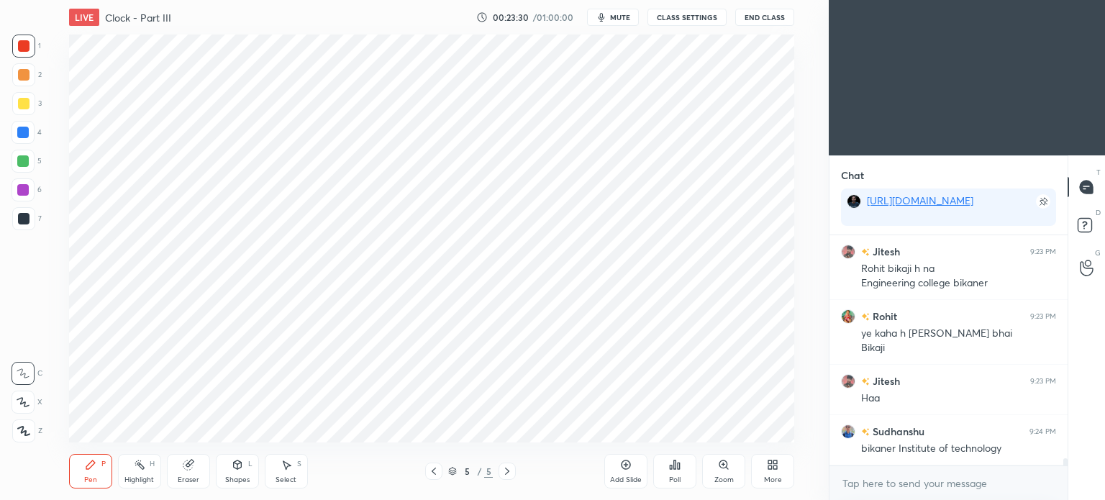
click at [191, 478] on div "Eraser" at bounding box center [189, 479] width 22 height 7
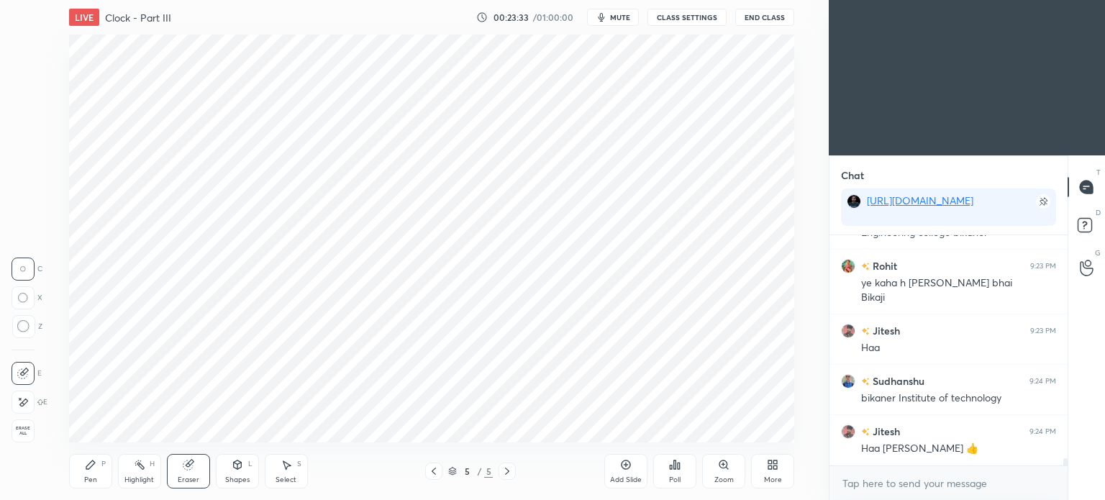
click at [84, 478] on div "Pen" at bounding box center [90, 479] width 13 height 7
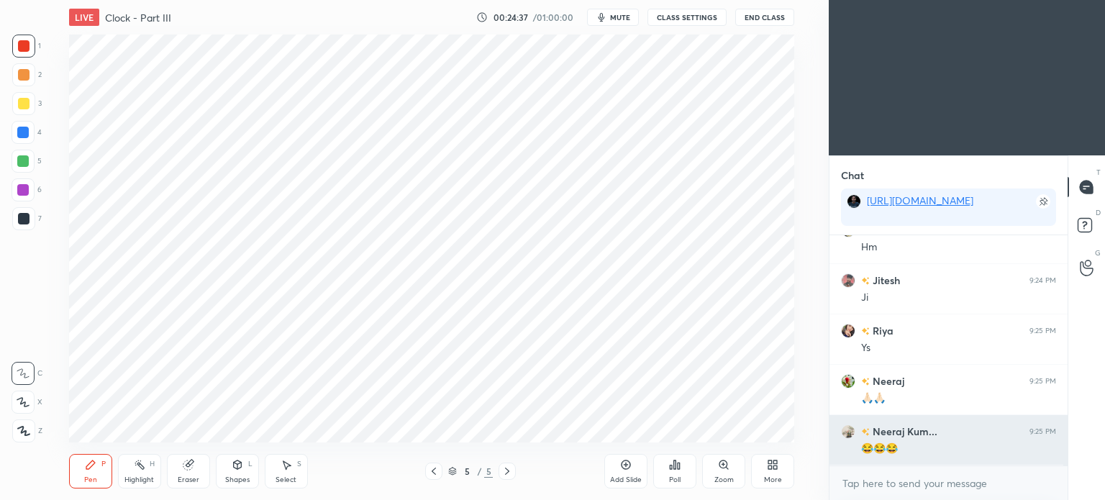
scroll to position [7228, 0]
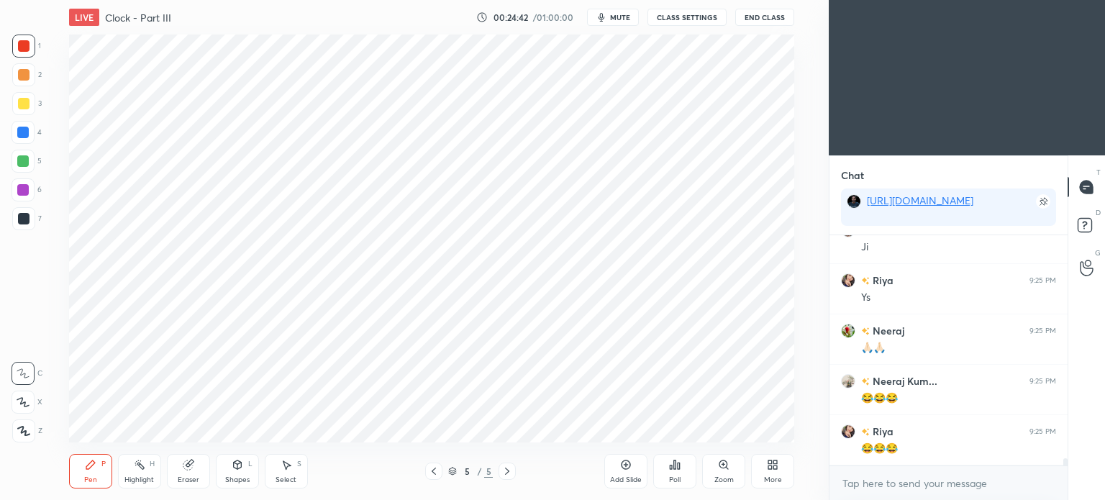
click at [628, 471] on div "Add Slide" at bounding box center [625, 471] width 43 height 35
click at [183, 477] on div "Eraser" at bounding box center [189, 479] width 22 height 7
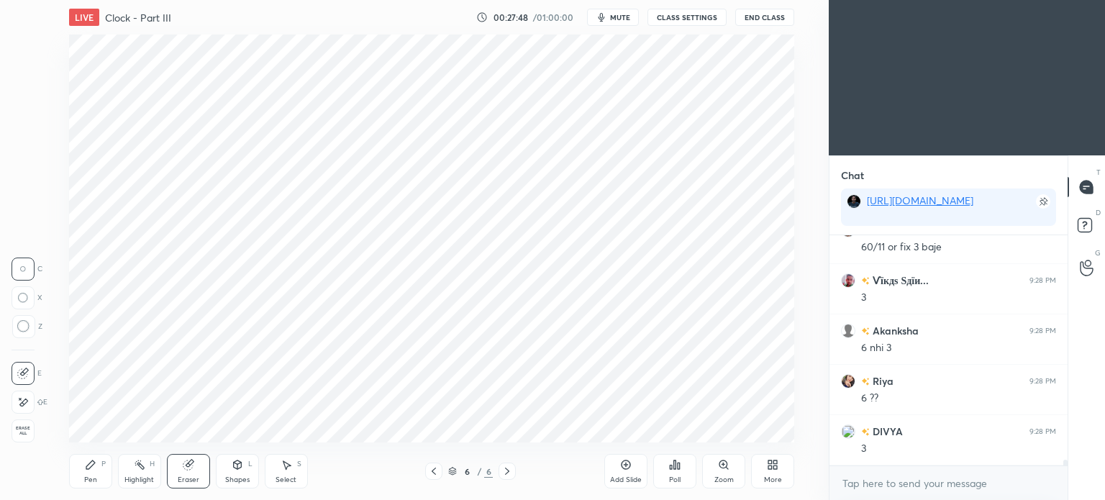
scroll to position [8918, 0]
click at [95, 476] on div "Pen" at bounding box center [90, 479] width 13 height 7
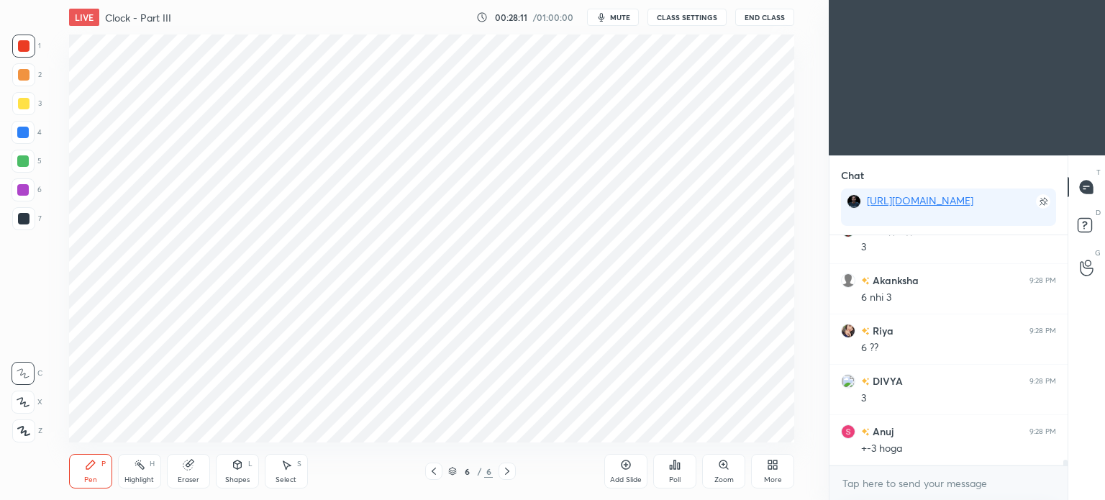
click at [20, 224] on div at bounding box center [24, 219] width 12 height 12
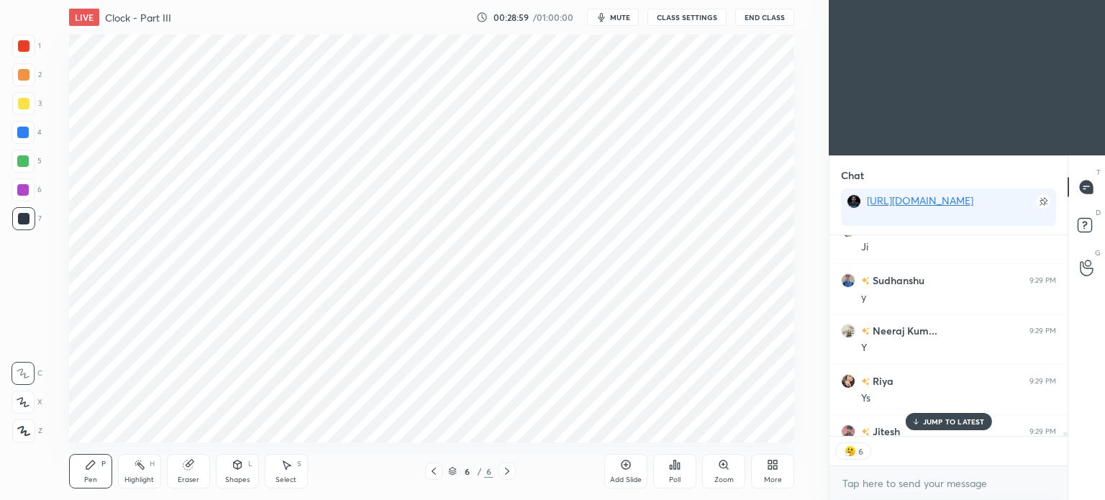
scroll to position [9249, 0]
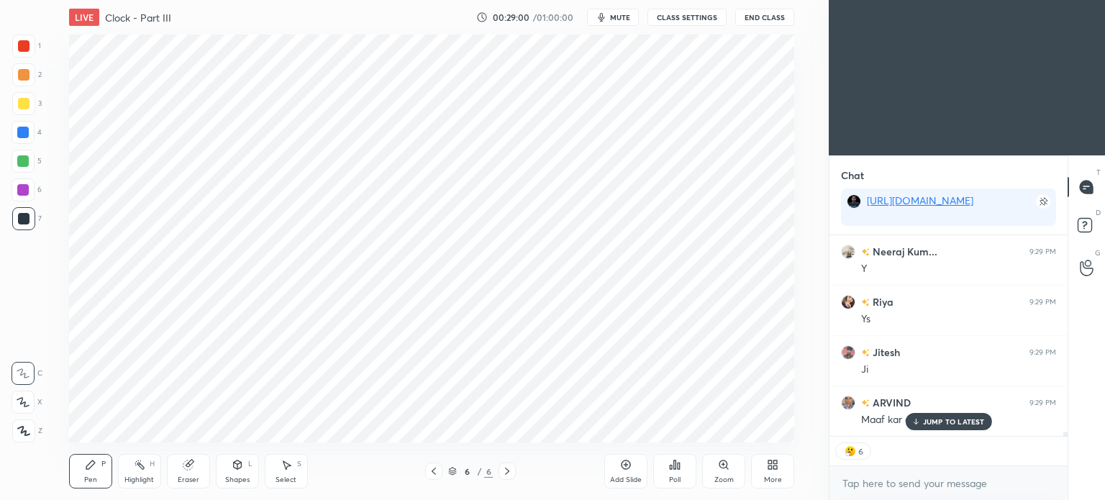
click at [935, 422] on p "JUMP TO LATEST" at bounding box center [954, 421] width 62 height 9
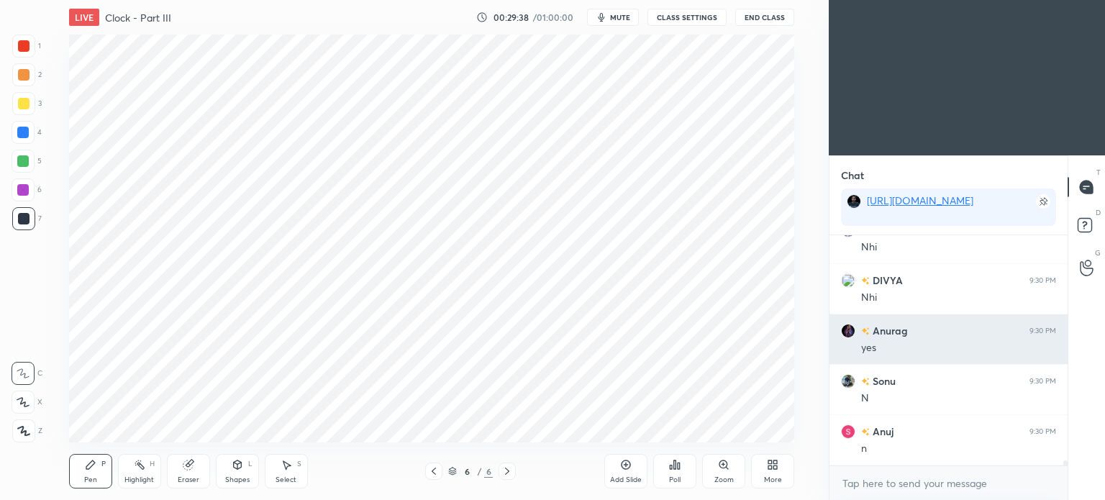
scroll to position [9825, 0]
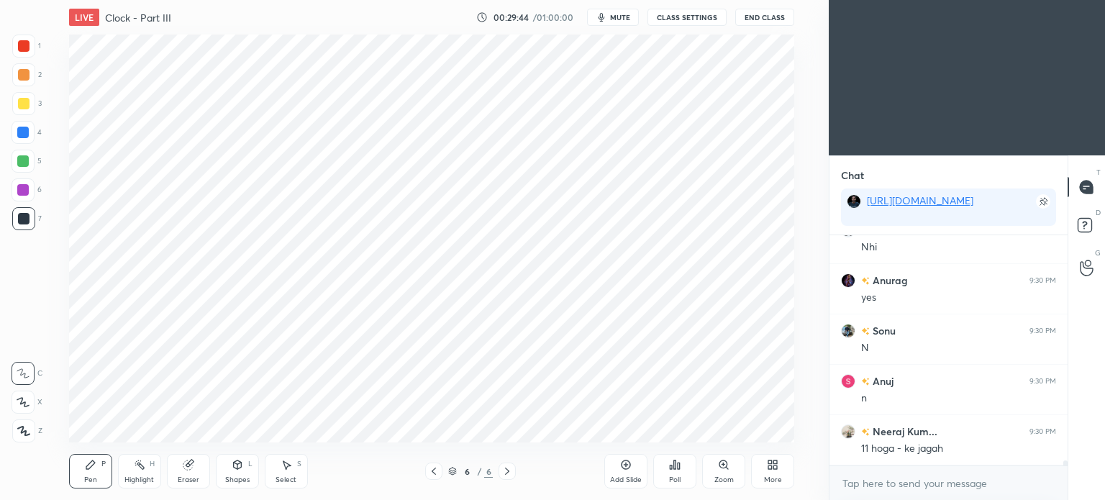
click at [20, 47] on div at bounding box center [24, 46] width 12 height 12
click at [21, 227] on div at bounding box center [23, 218] width 23 height 23
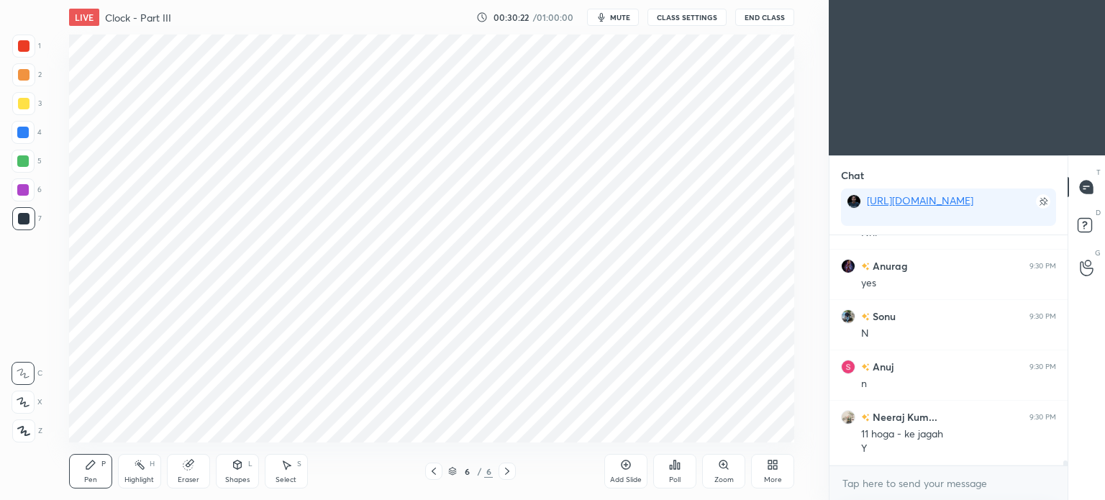
scroll to position [9890, 0]
click at [24, 50] on div at bounding box center [24, 46] width 12 height 12
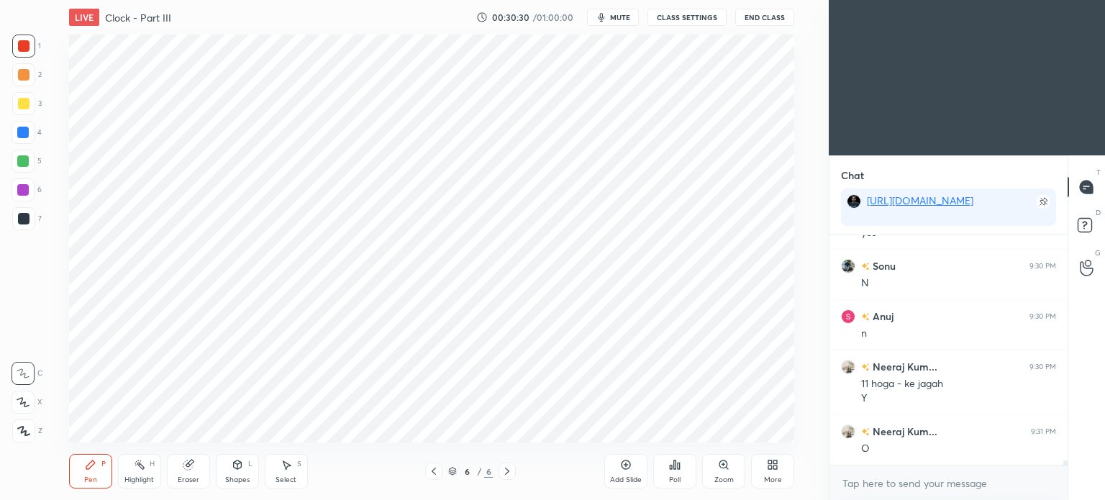
click at [23, 48] on div at bounding box center [24, 46] width 12 height 12
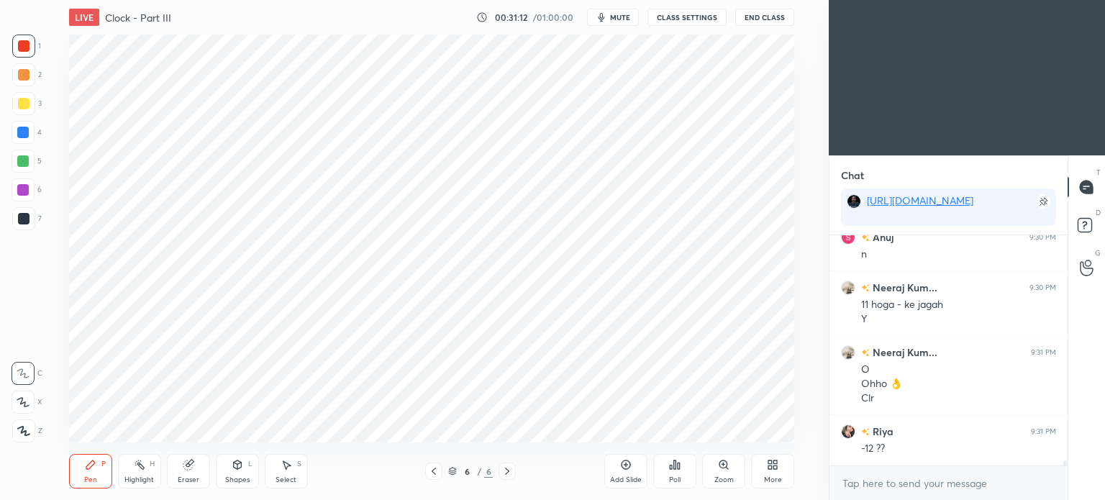
scroll to position [10019, 0]
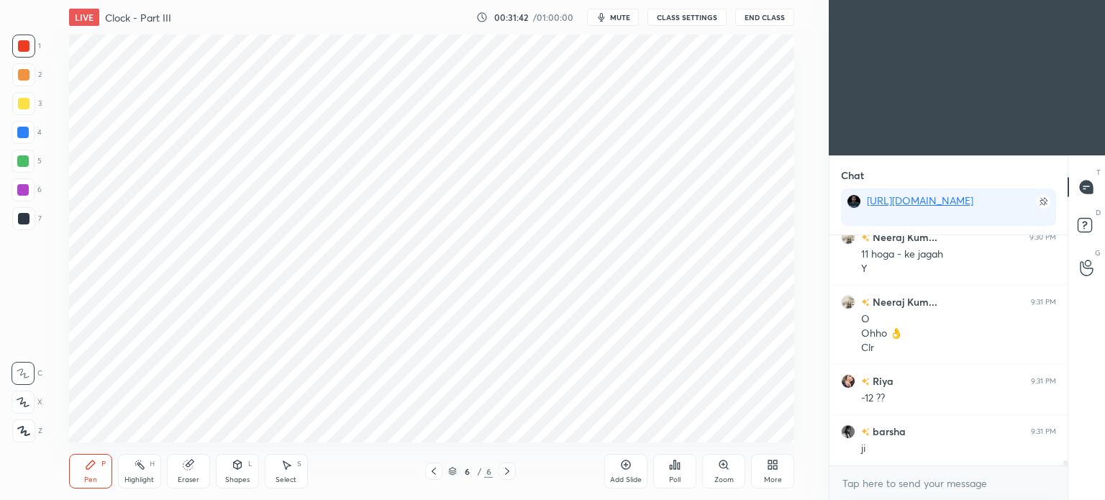
click at [623, 460] on icon at bounding box center [626, 465] width 12 height 12
click at [195, 468] on div "Eraser" at bounding box center [188, 471] width 43 height 35
click at [84, 478] on div "Pen" at bounding box center [90, 479] width 13 height 7
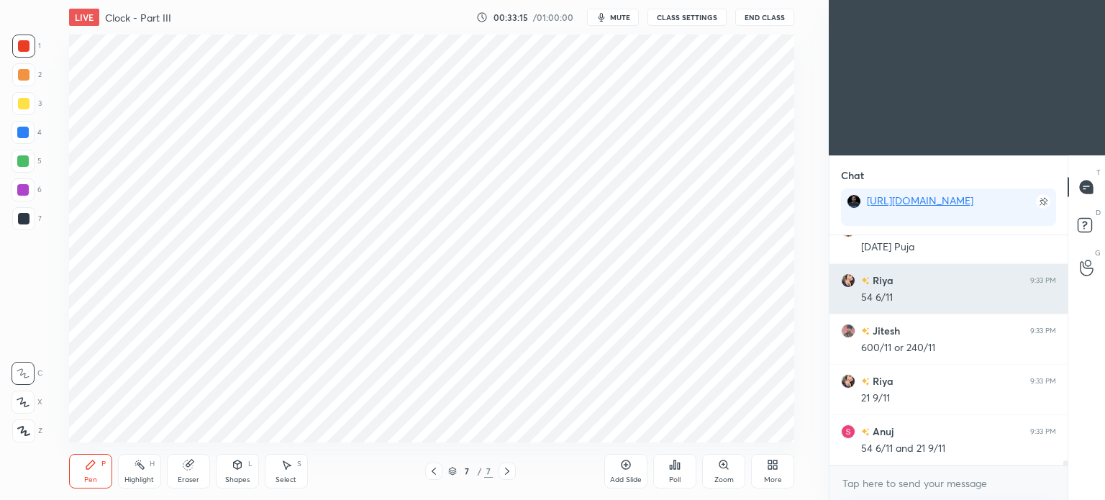
scroll to position [10385, 0]
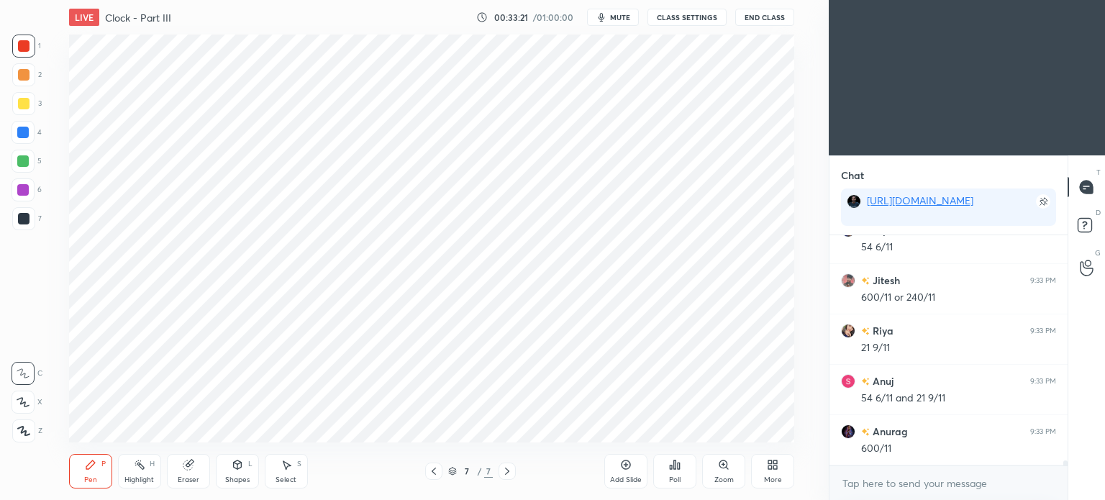
click at [26, 132] on div at bounding box center [23, 133] width 12 height 12
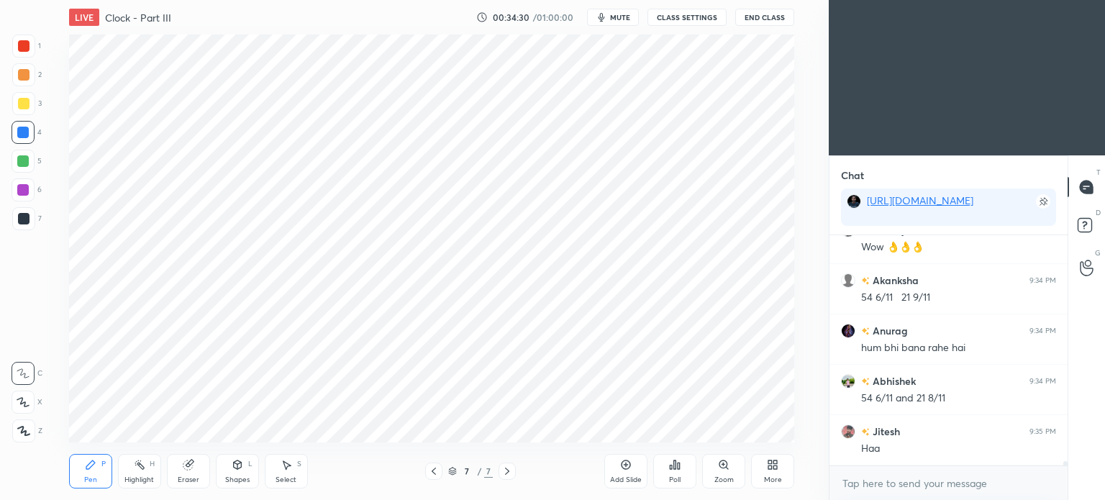
scroll to position [11166, 0]
click at [23, 219] on div at bounding box center [24, 219] width 12 height 12
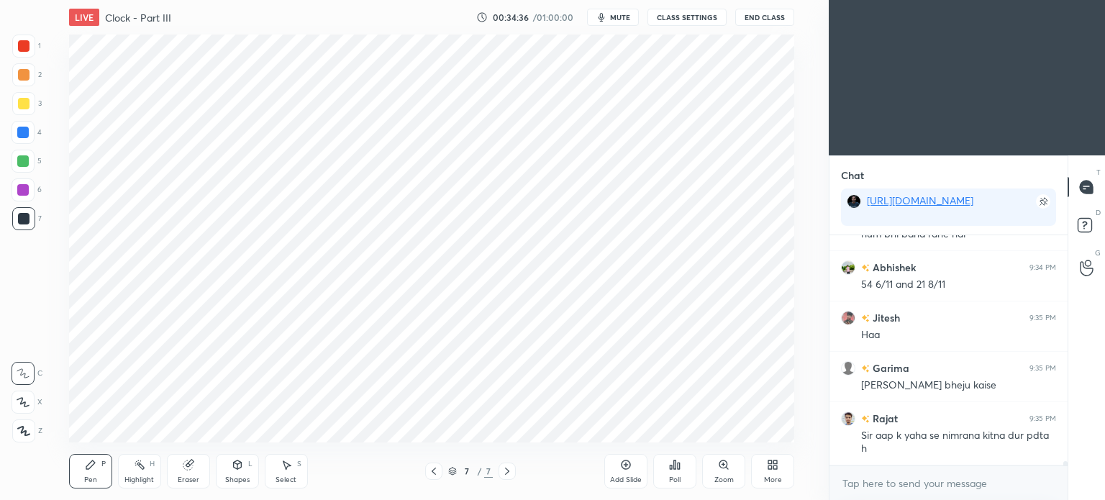
scroll to position [11280, 0]
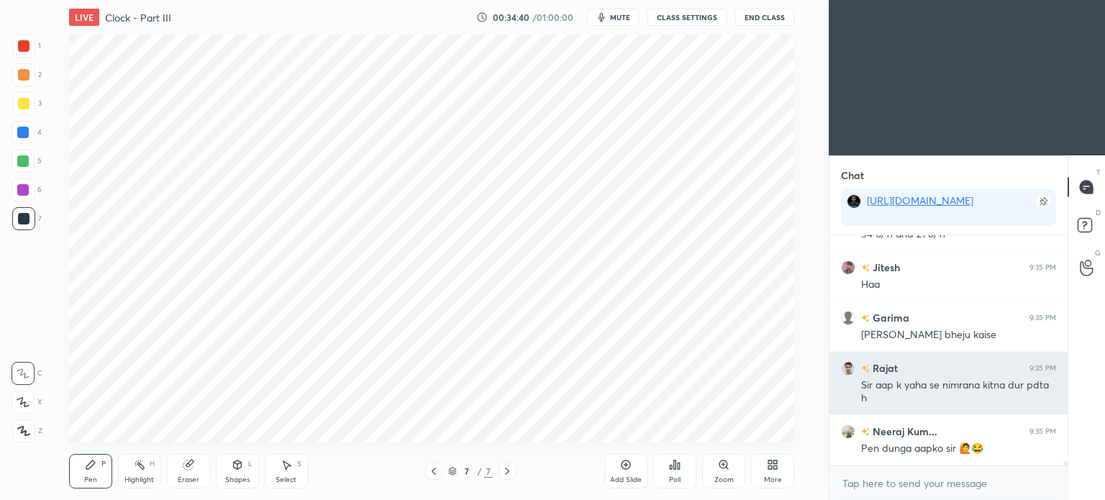
click at [877, 375] on h6 "Rajat" at bounding box center [884, 367] width 28 height 15
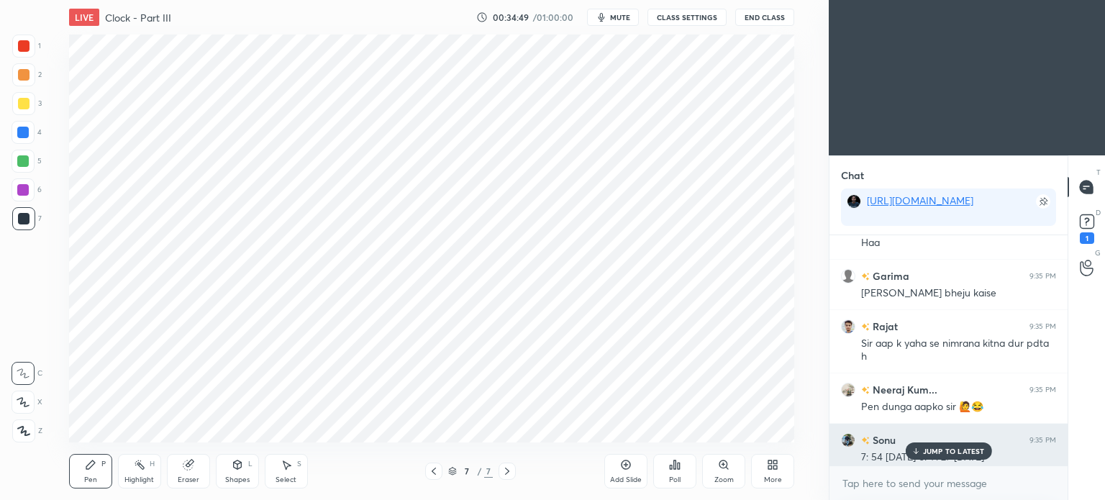
scroll to position [9980, 0]
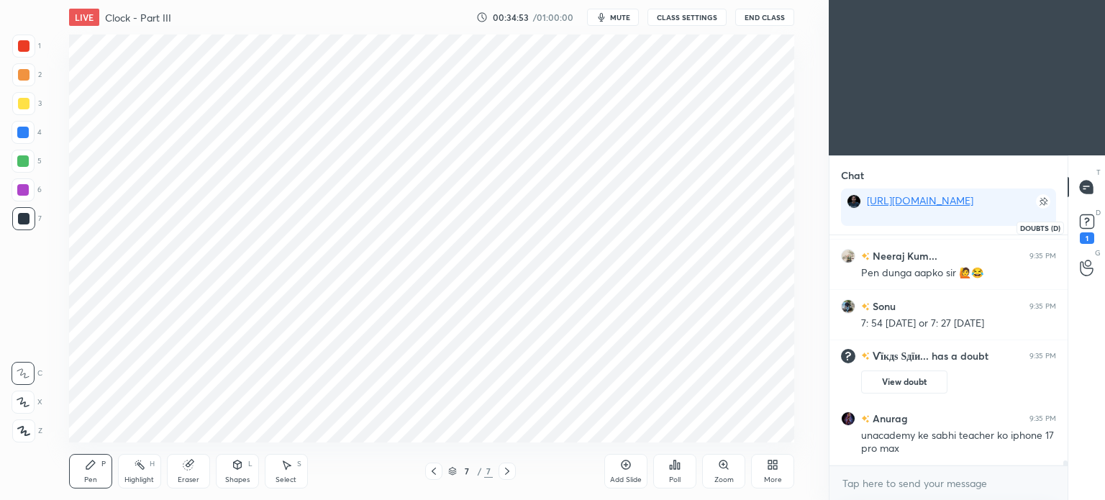
click at [1086, 227] on rect at bounding box center [1087, 222] width 14 height 14
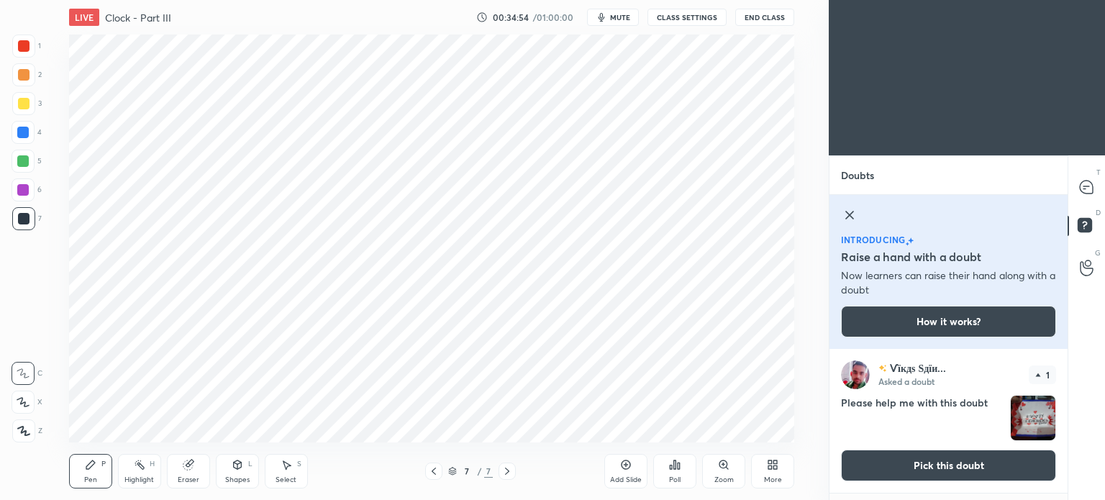
click at [910, 454] on button "Pick this doubt" at bounding box center [948, 466] width 215 height 32
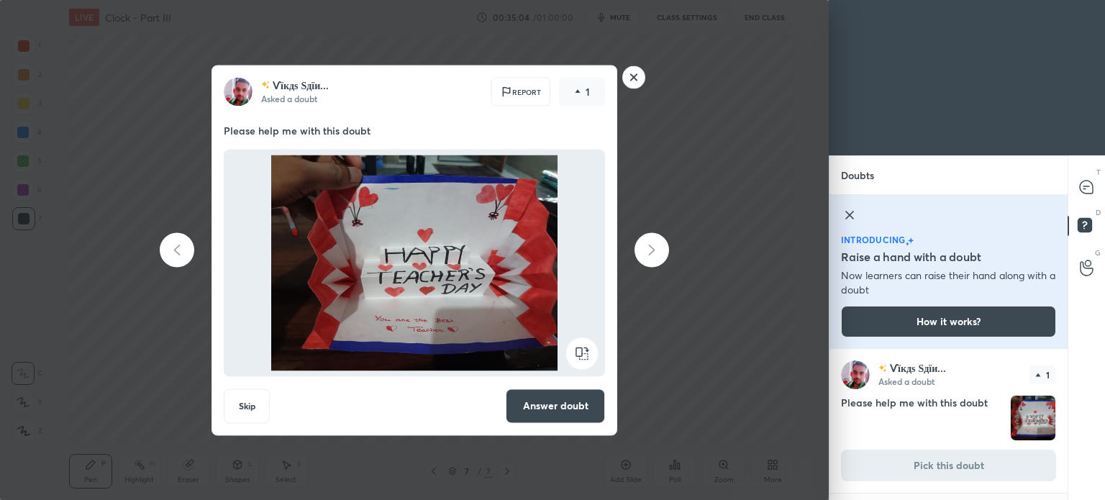
click at [630, 82] on rect at bounding box center [634, 77] width 22 height 22
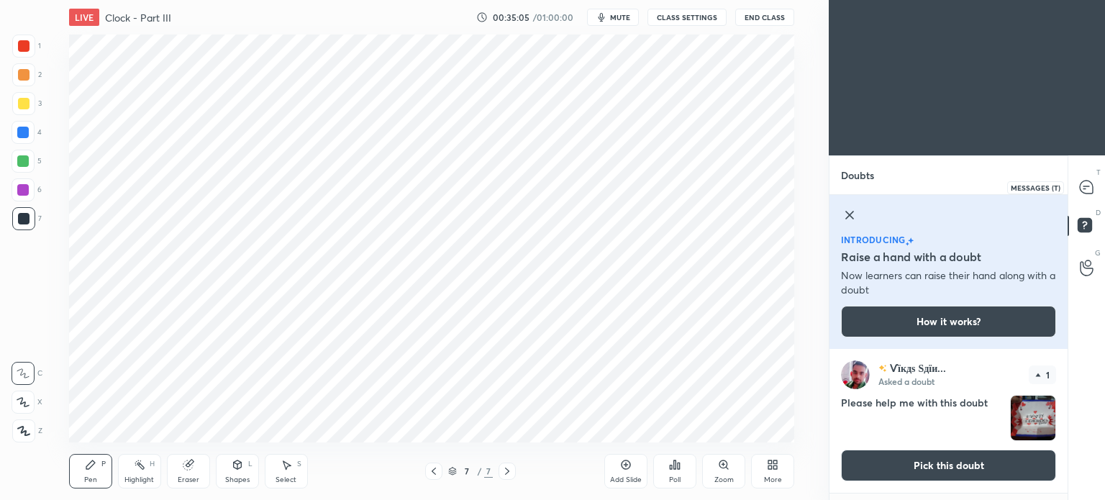
click at [1083, 192] on icon at bounding box center [1086, 187] width 13 height 13
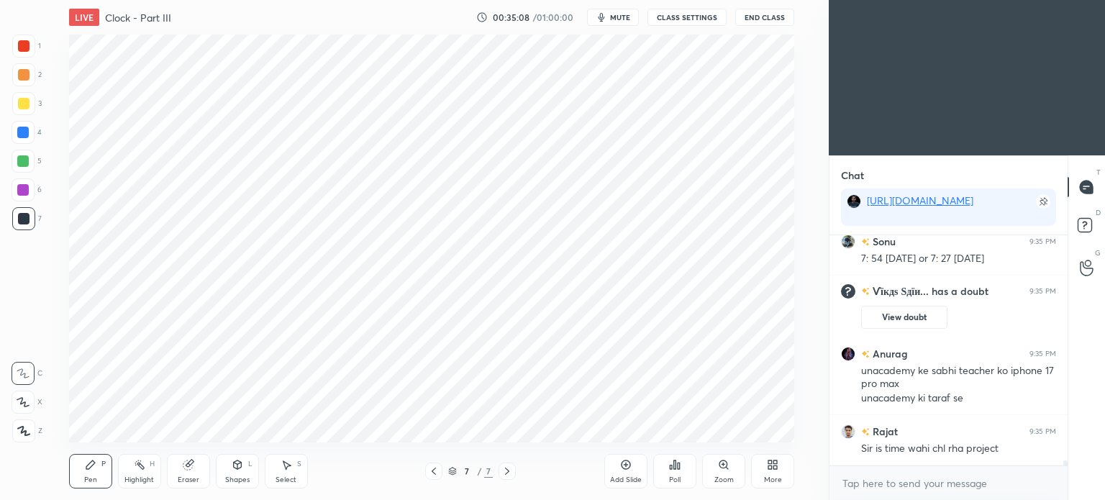
scroll to position [10031, 0]
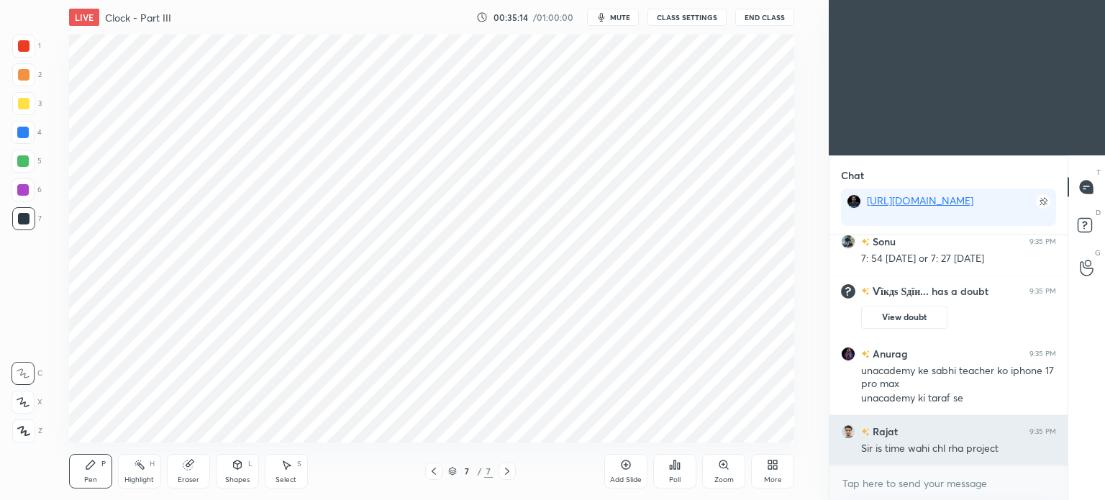
click at [883, 422] on div "Rajat 9:35 PM Sir is time wahi chl rha project" at bounding box center [949, 440] width 238 height 50
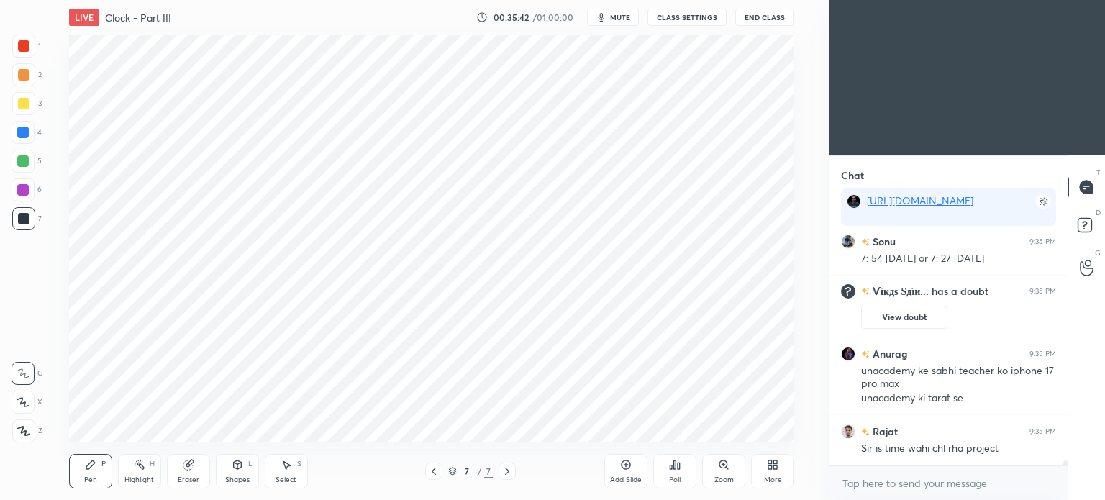
click at [24, 135] on div at bounding box center [23, 133] width 12 height 12
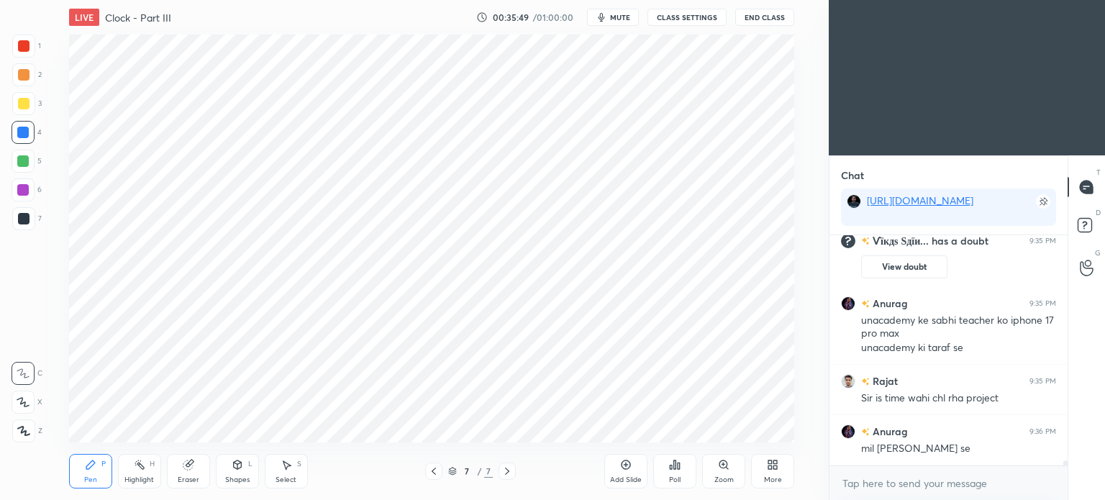
scroll to position [10131, 0]
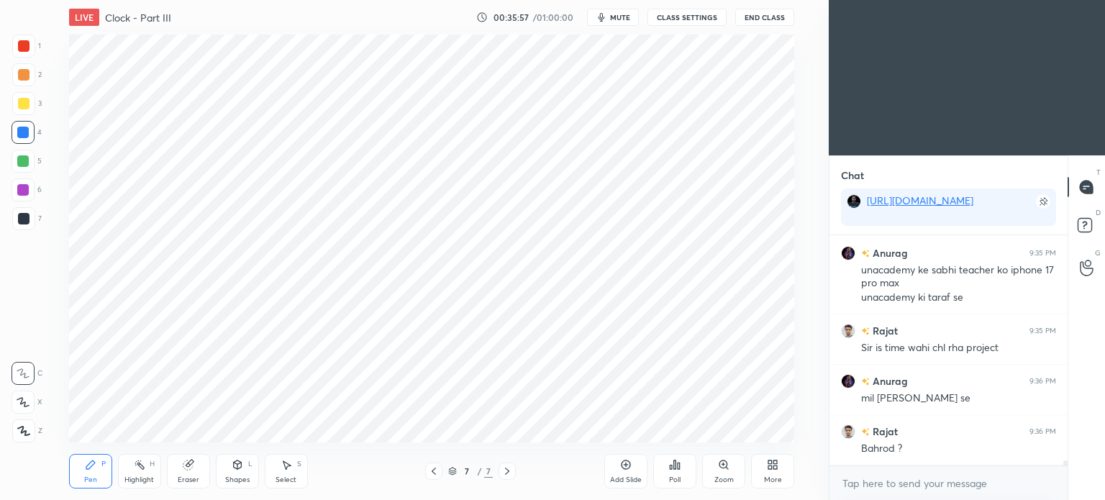
click at [24, 45] on div at bounding box center [24, 46] width 12 height 12
click at [22, 47] on div at bounding box center [24, 46] width 12 height 12
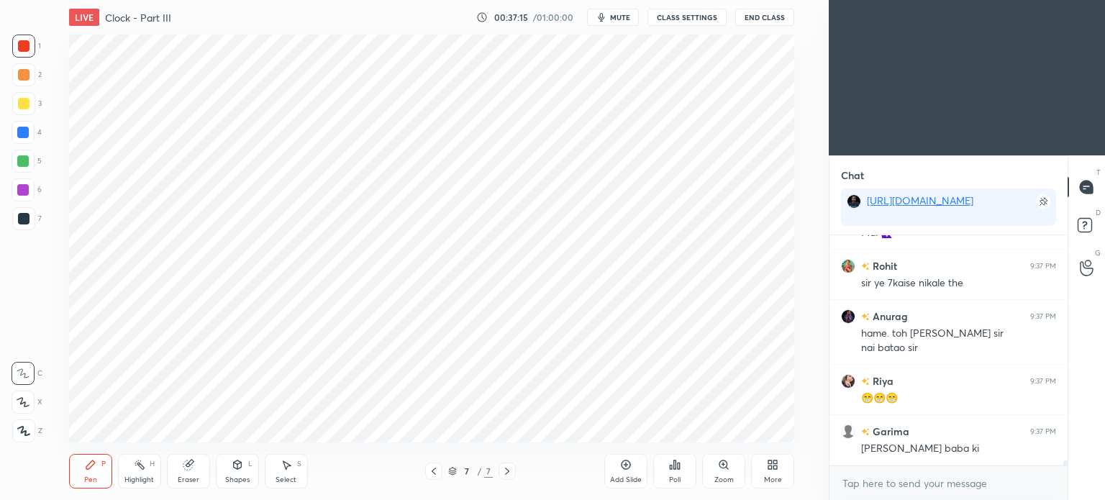
scroll to position [10800, 0]
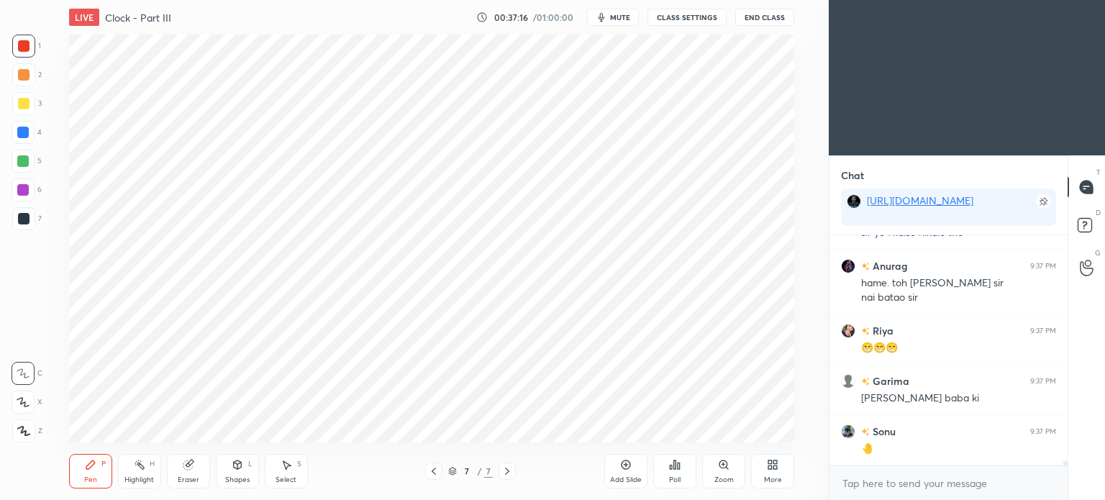
click at [624, 469] on icon at bounding box center [626, 464] width 9 height 9
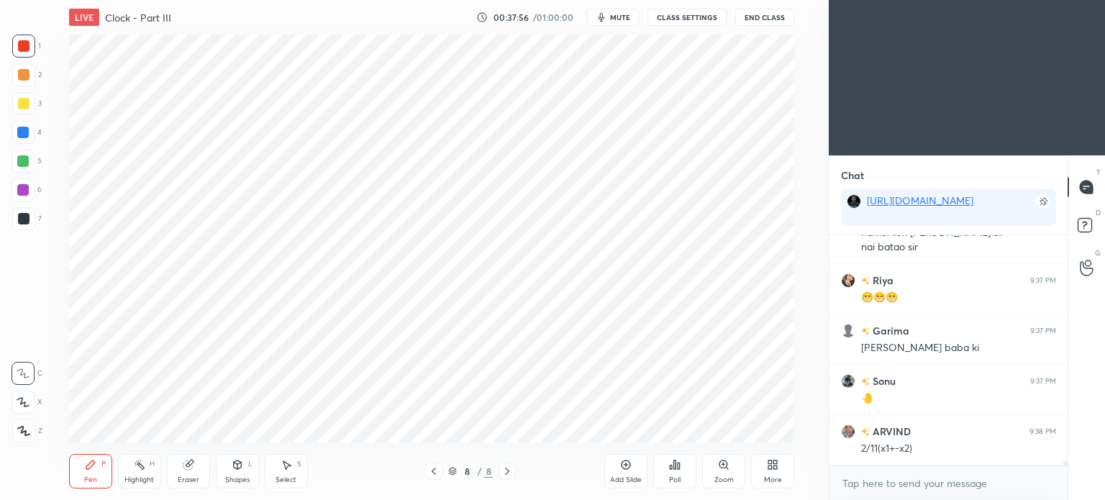
scroll to position [10901, 0]
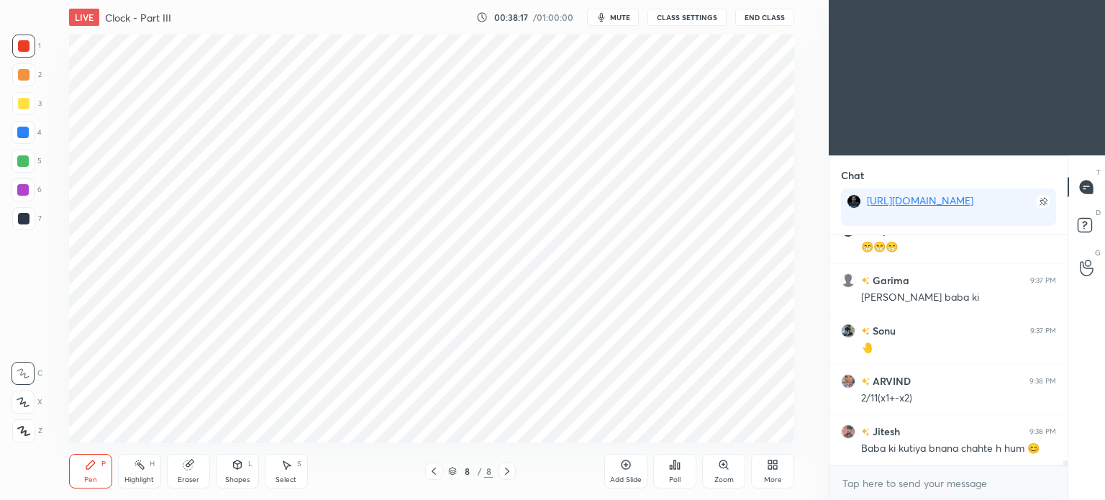
click at [24, 227] on div at bounding box center [23, 218] width 23 height 23
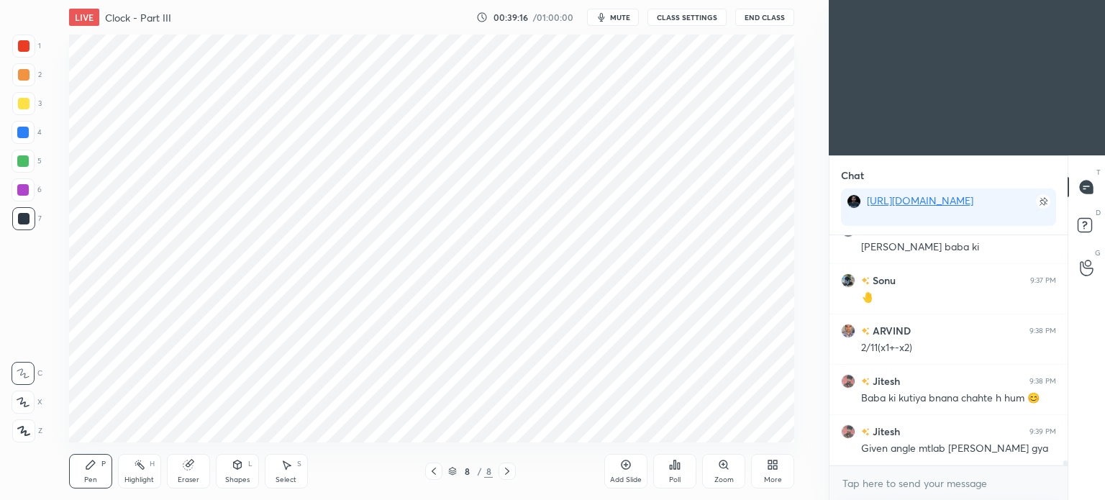
scroll to position [11002, 0]
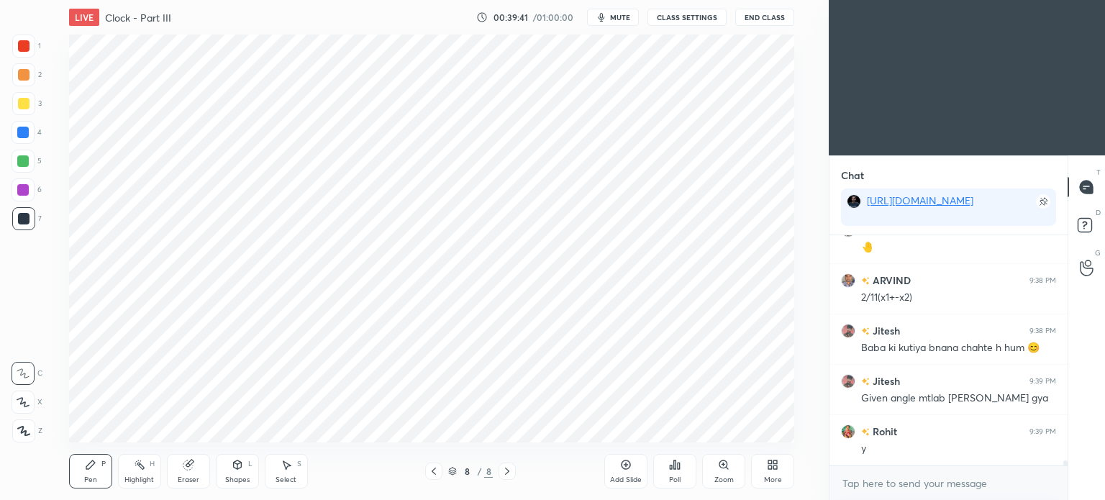
click at [625, 466] on icon at bounding box center [626, 465] width 4 height 4
click at [20, 48] on div at bounding box center [24, 46] width 12 height 12
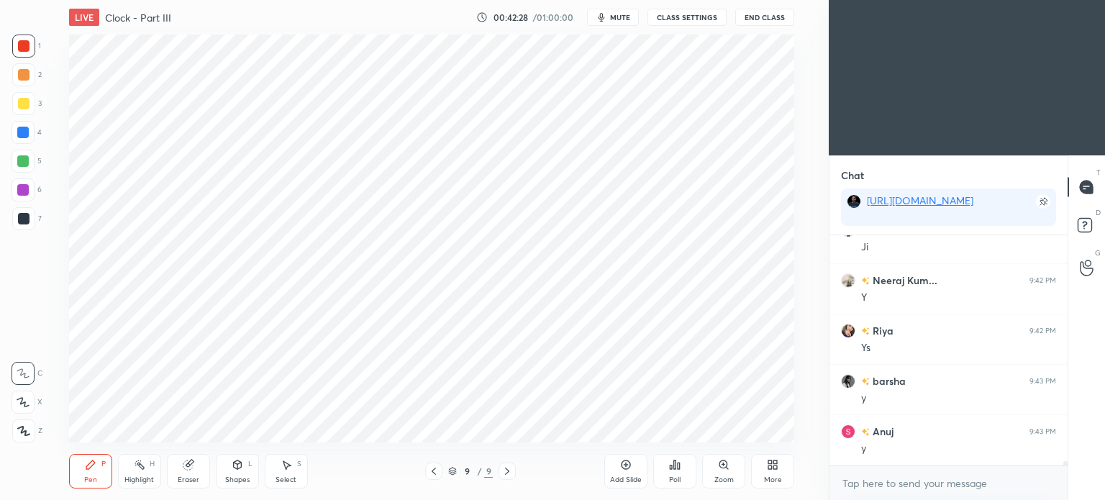
scroll to position [11834, 0]
click at [745, 477] on div "Add Slide Poll Zoom More" at bounding box center [699, 471] width 190 height 81
click at [756, 458] on div "More" at bounding box center [772, 471] width 43 height 35
click at [696, 321] on div "Upload File" at bounding box center [692, 321] width 58 height 35
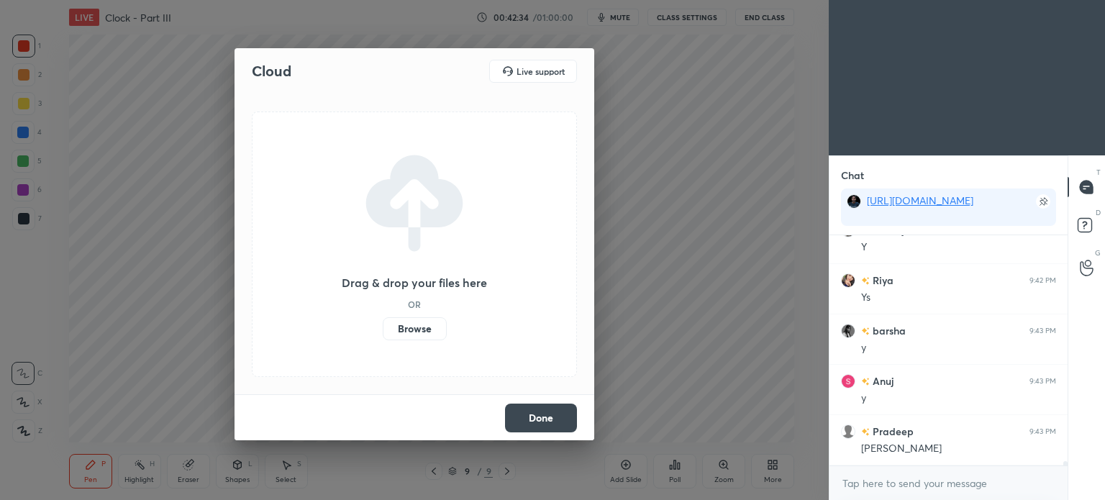
click at [399, 330] on label "Browse" at bounding box center [415, 328] width 64 height 23
click at [383, 330] on input "Browse" at bounding box center [383, 328] width 0 height 23
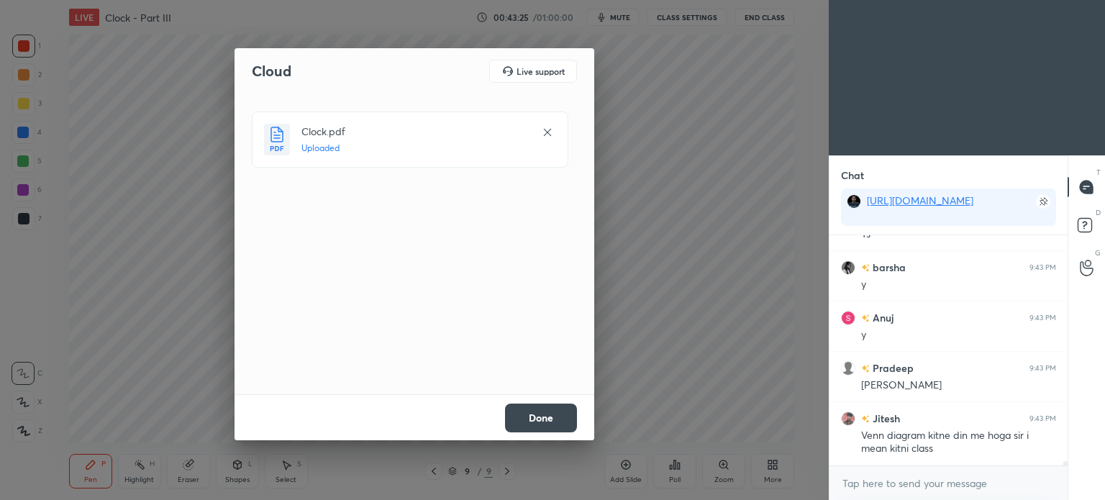
scroll to position [11947, 0]
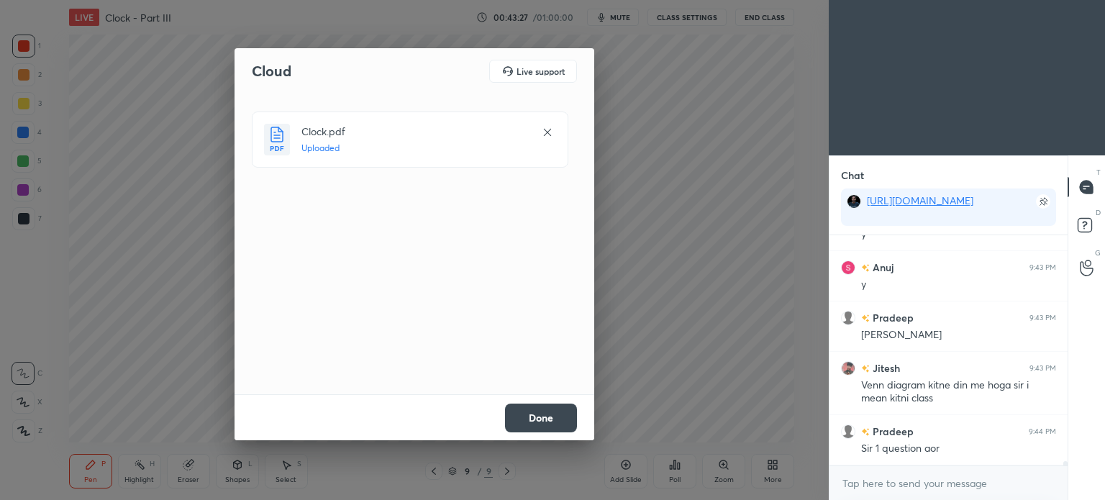
click at [532, 411] on button "Done" at bounding box center [541, 418] width 72 height 29
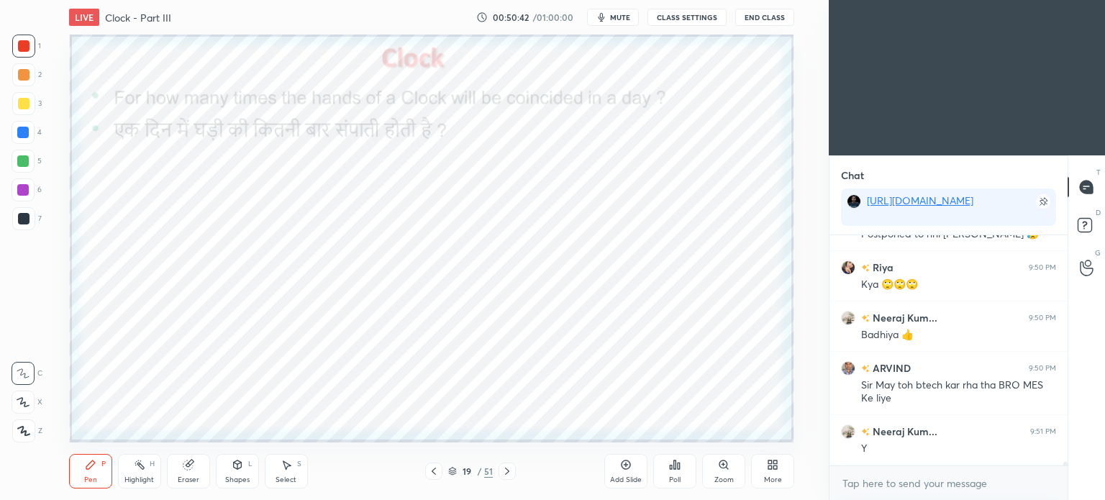
scroll to position [14744, 0]
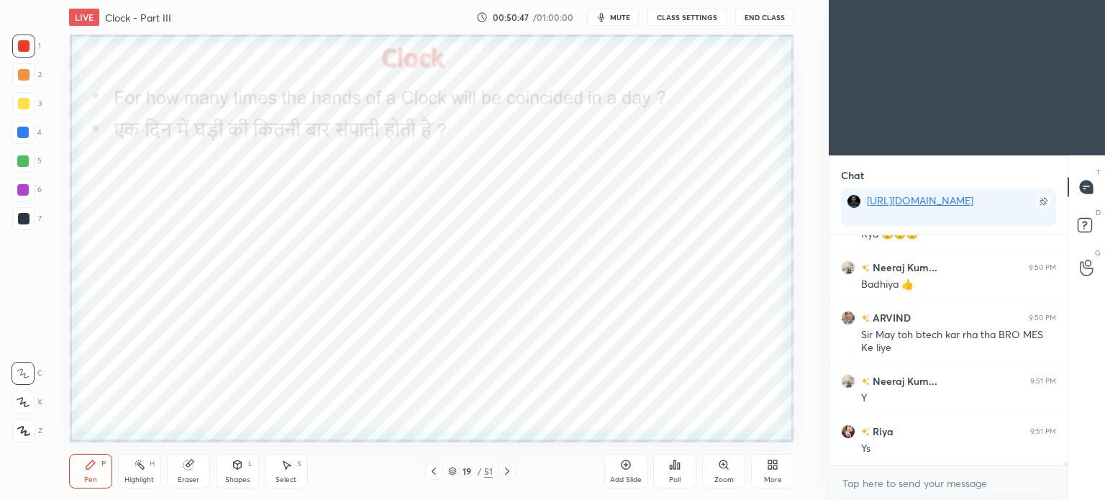
click at [508, 471] on icon at bounding box center [507, 471] width 4 height 7
click at [504, 472] on icon at bounding box center [507, 471] width 12 height 12
click at [626, 16] on span "mute" at bounding box center [620, 17] width 20 height 10
click at [765, 14] on button "End Class" at bounding box center [764, 17] width 59 height 17
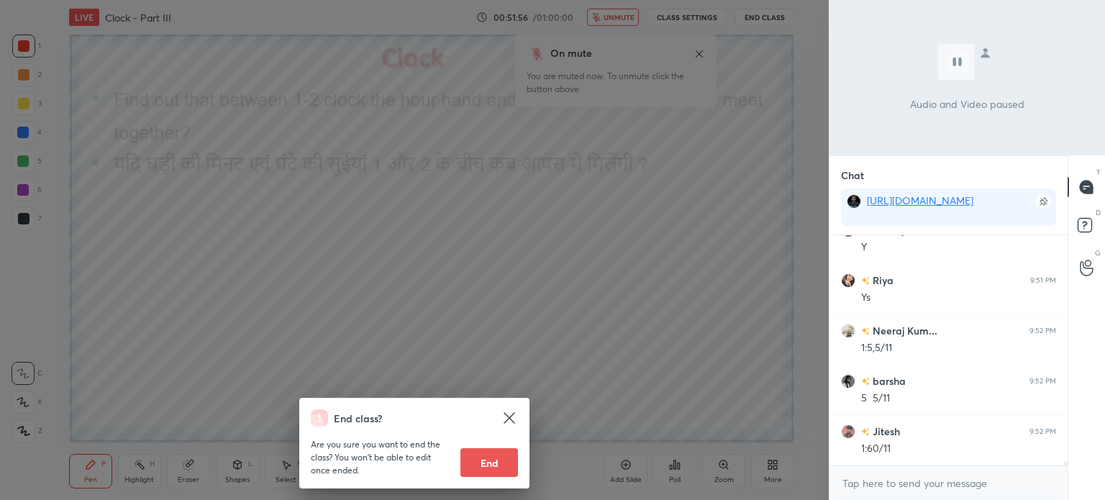
scroll to position [14946, 0]
click at [708, 345] on div "End class? Are you sure you want to end the class? You won’t be able to edit on…" at bounding box center [414, 250] width 829 height 500
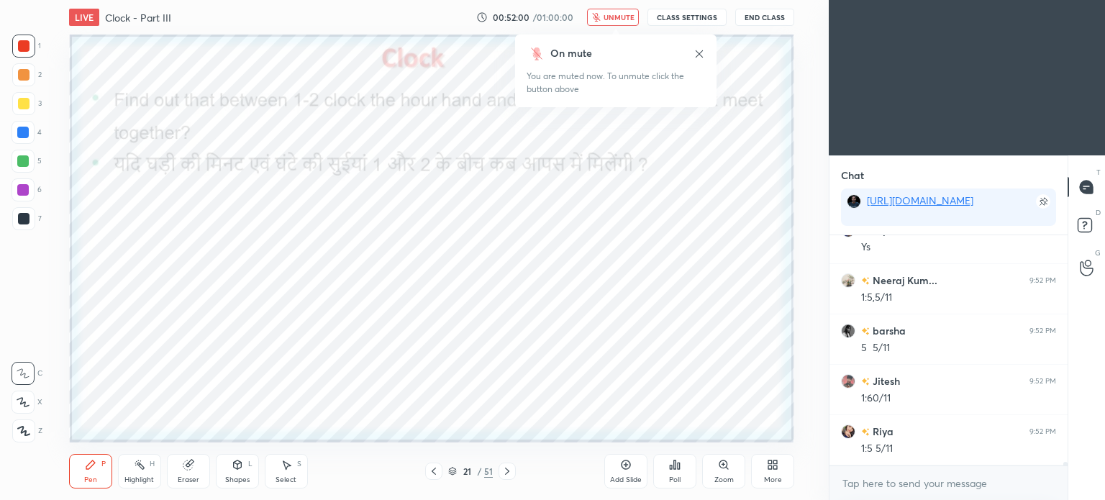
click at [618, 14] on span "unmute" at bounding box center [619, 17] width 31 height 10
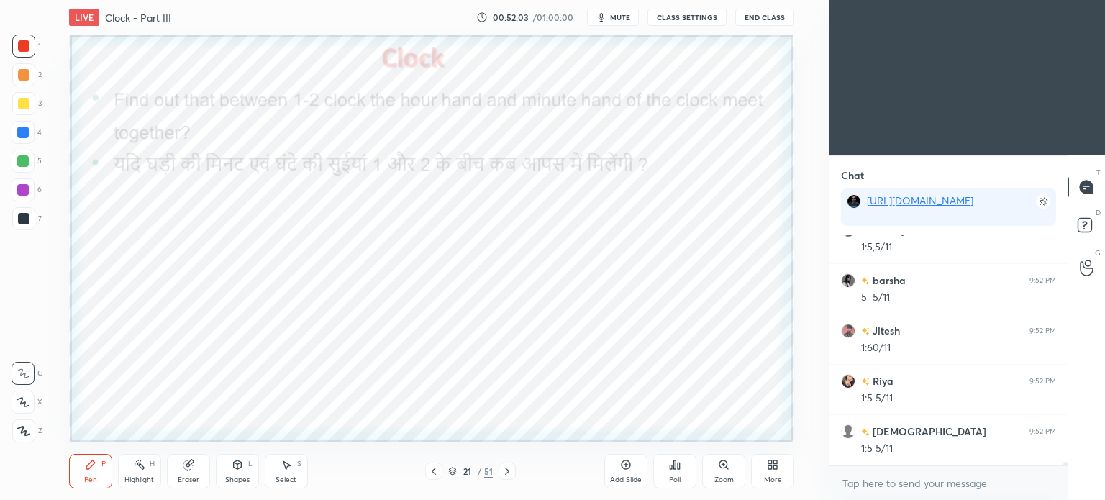
click at [19, 132] on div at bounding box center [23, 133] width 12 height 12
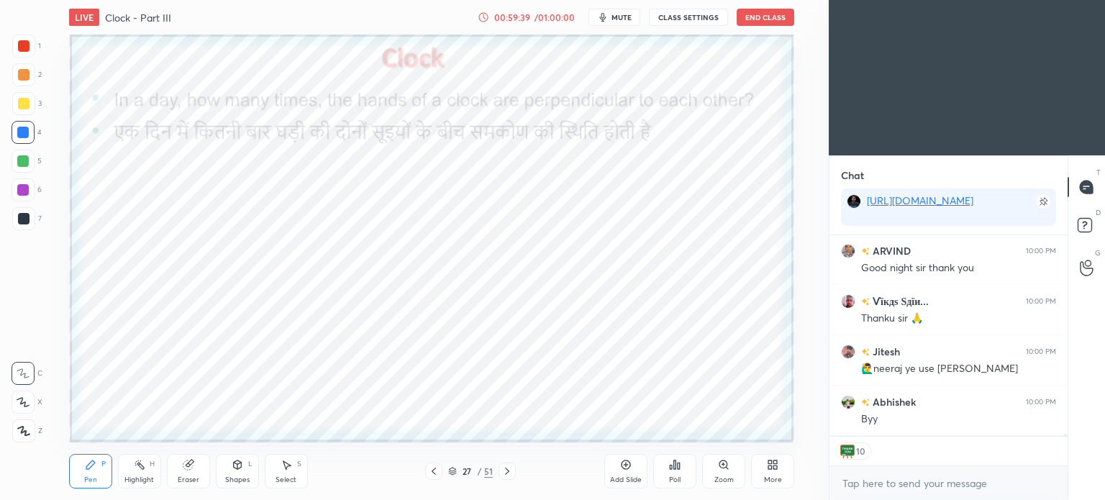
scroll to position [18355, 0]
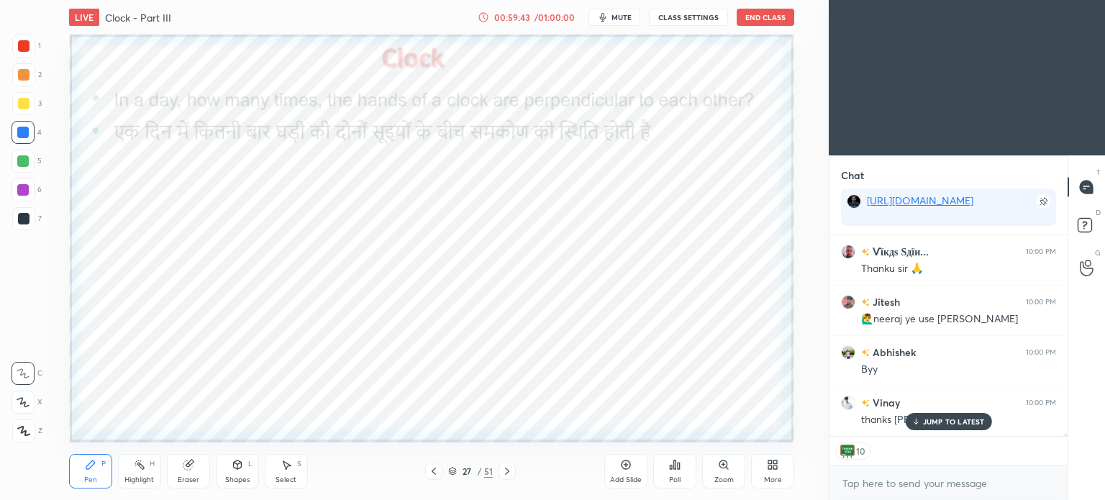
click at [937, 422] on p "JUMP TO LATEST" at bounding box center [954, 421] width 62 height 9
click at [748, 17] on button "End Class" at bounding box center [766, 17] width 58 height 17
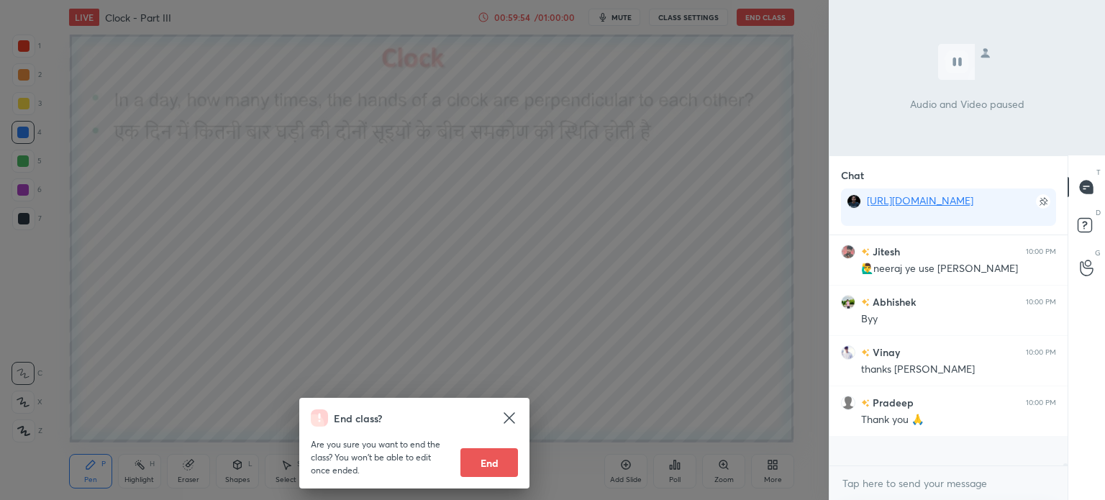
scroll to position [226, 234]
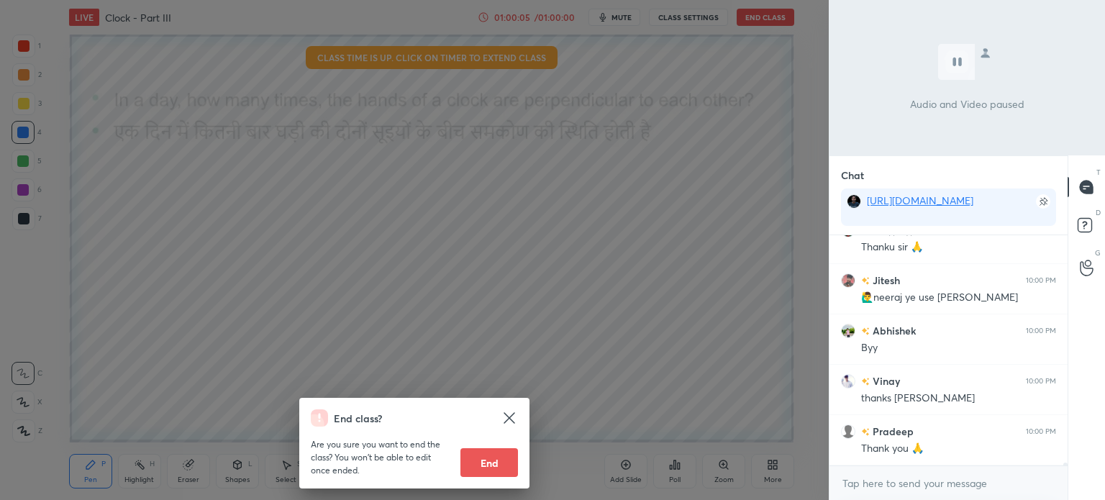
click at [475, 462] on button "End" at bounding box center [489, 462] width 58 height 29
type textarea "x"
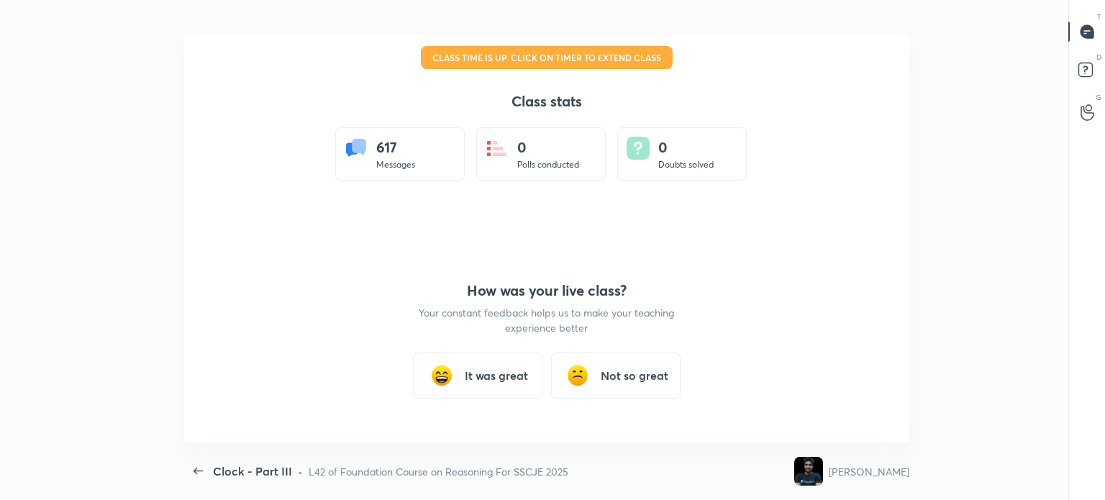
scroll to position [0, 0]
